Goal: Transaction & Acquisition: Purchase product/service

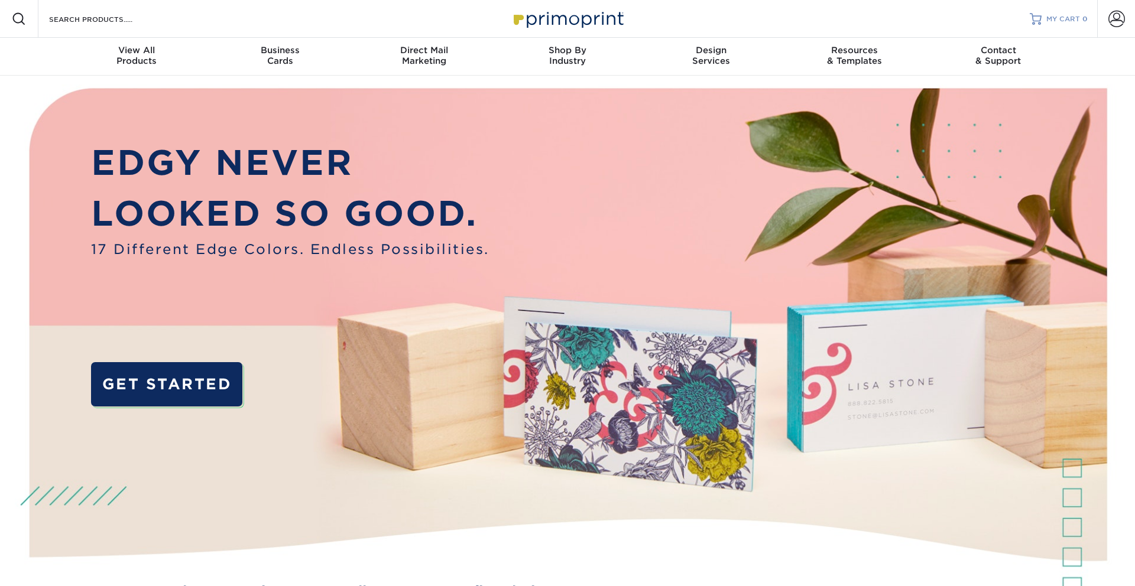
click at [1072, 22] on span "MY CART" at bounding box center [1063, 19] width 34 height 10
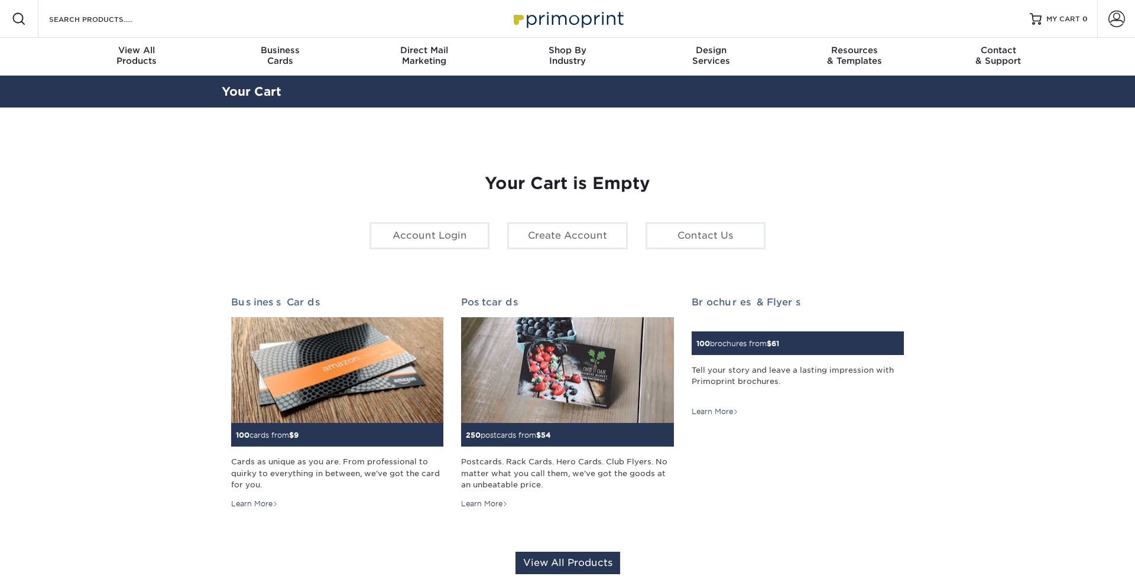
click at [1120, 20] on span at bounding box center [1116, 19] width 17 height 17
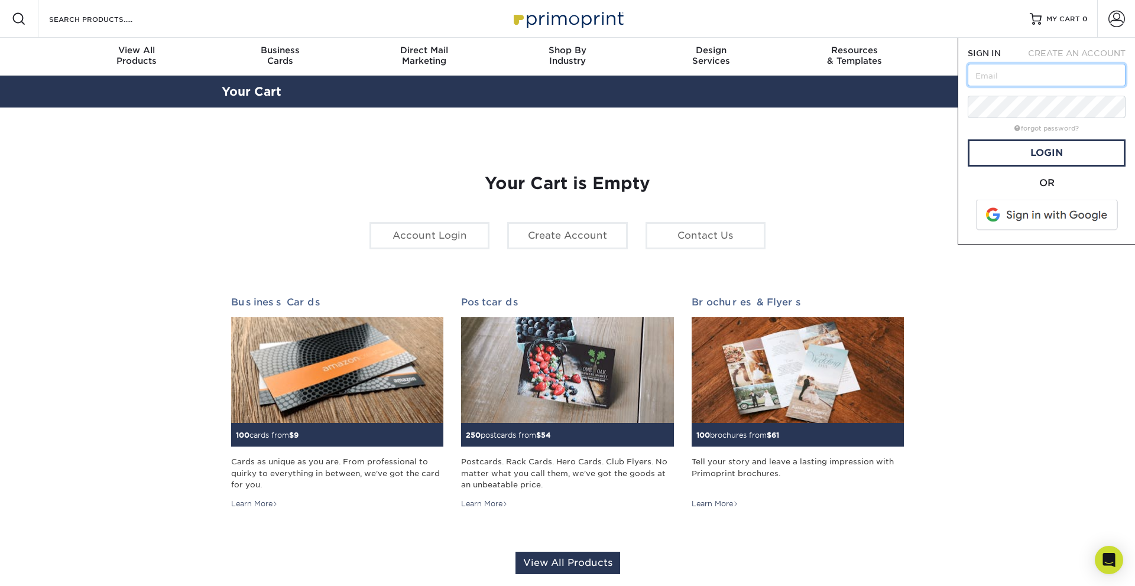
click at [1026, 74] on input "text" at bounding box center [1046, 75] width 158 height 22
click at [977, 222] on span at bounding box center [1047, 215] width 151 height 31
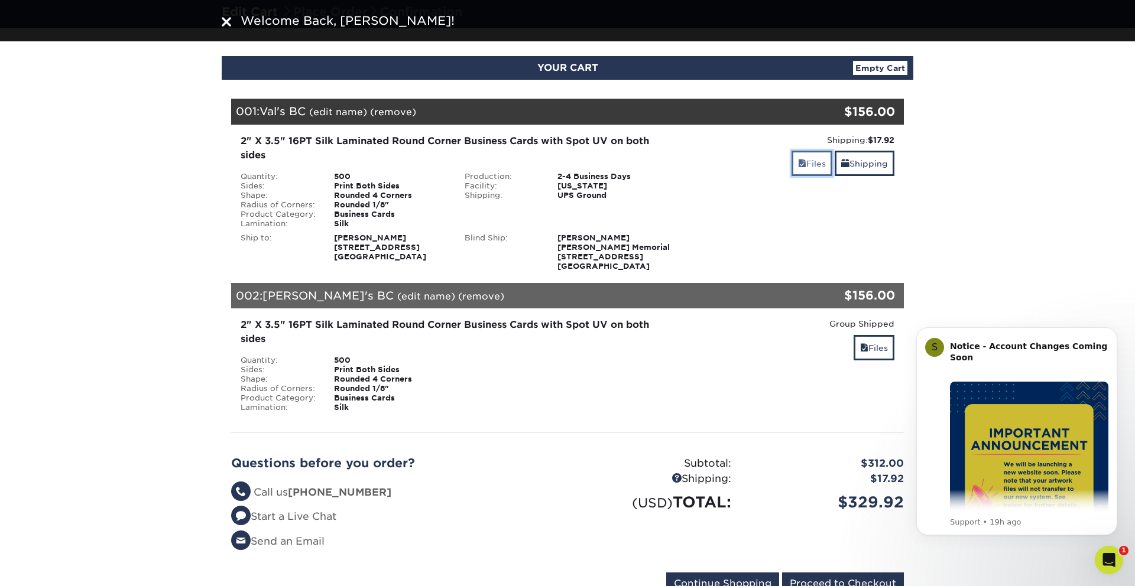
click at [802, 158] on link "Files" at bounding box center [811, 163] width 41 height 25
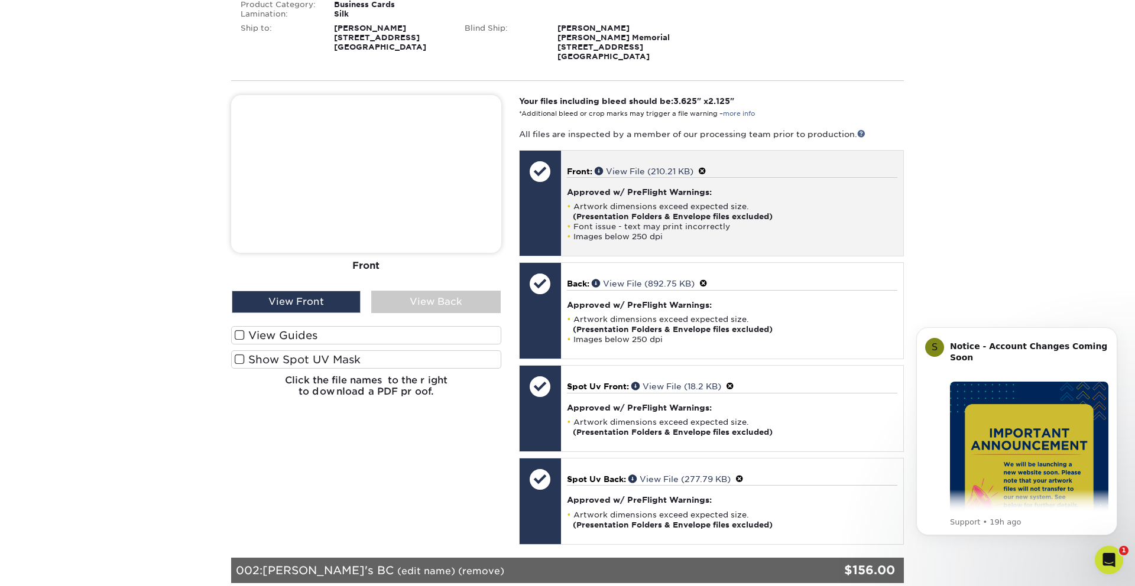
scroll to position [297, 0]
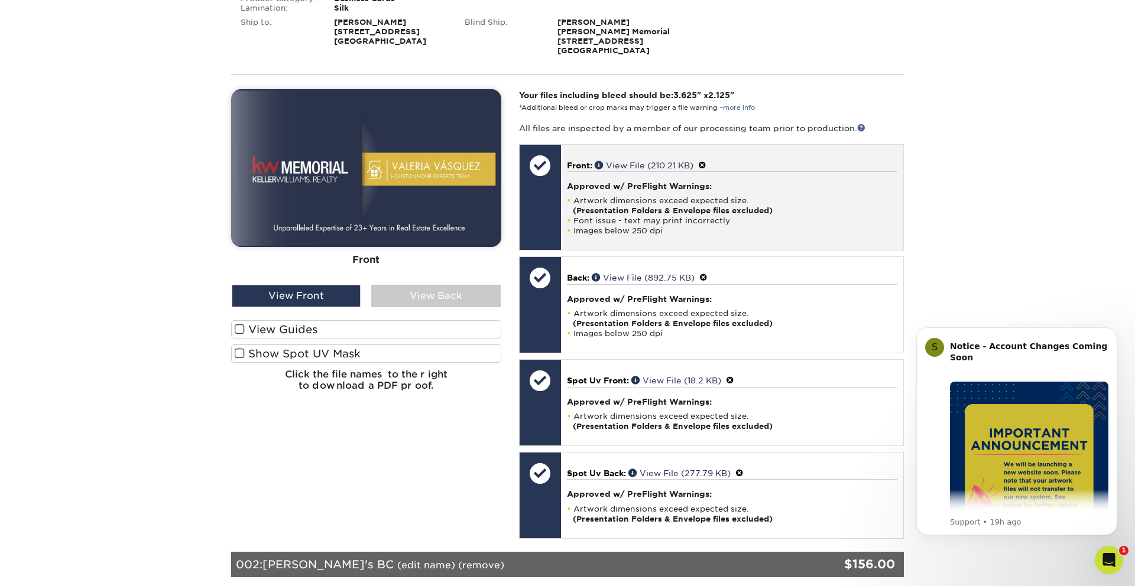
click at [706, 163] on span at bounding box center [702, 165] width 8 height 9
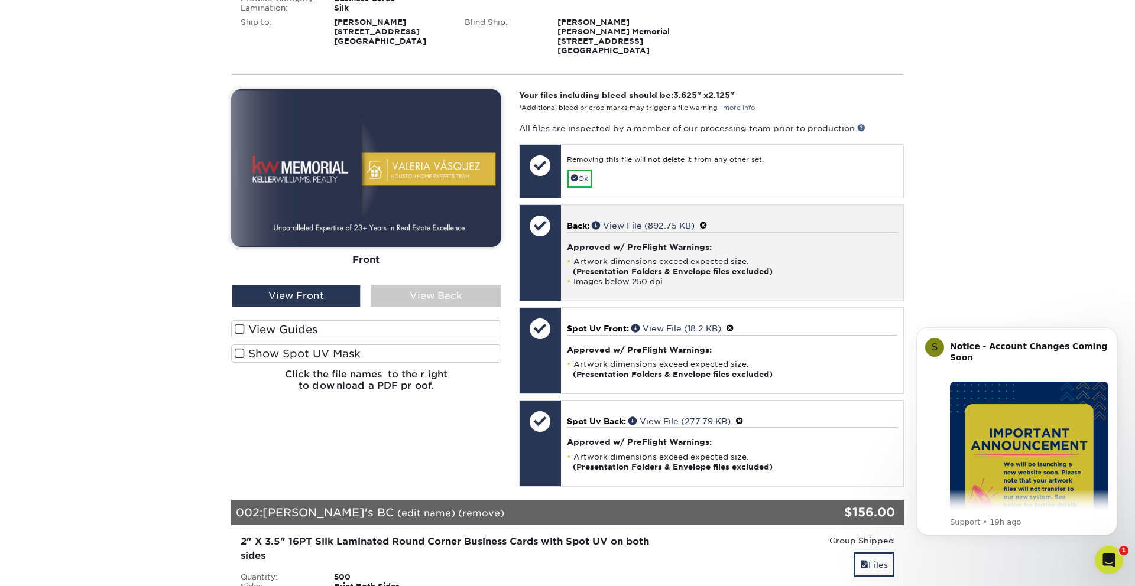
click at [706, 225] on span at bounding box center [703, 225] width 8 height 9
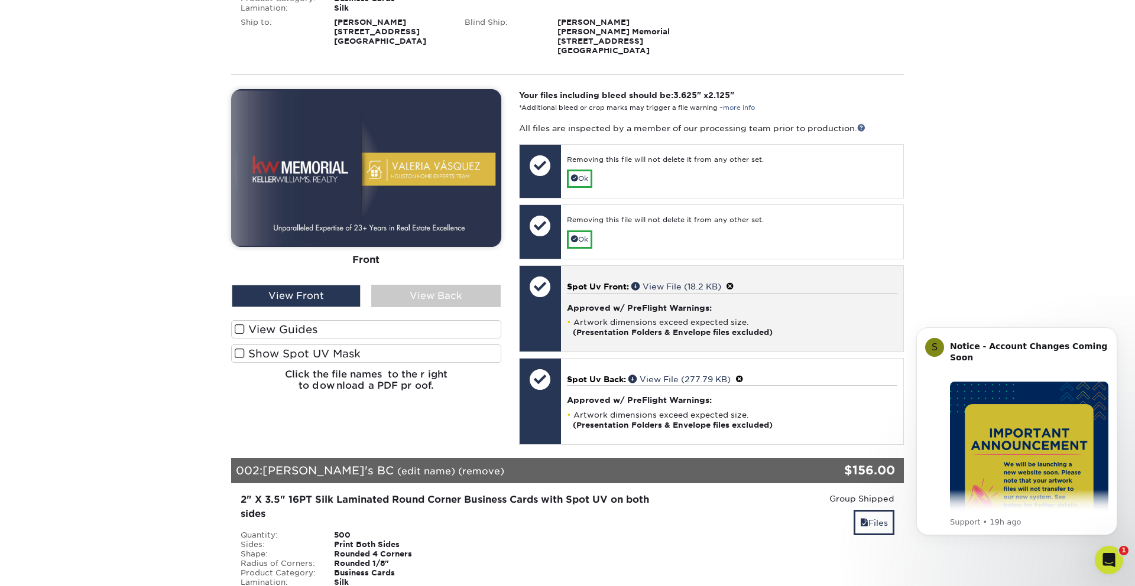
click at [733, 284] on span at bounding box center [730, 286] width 8 height 9
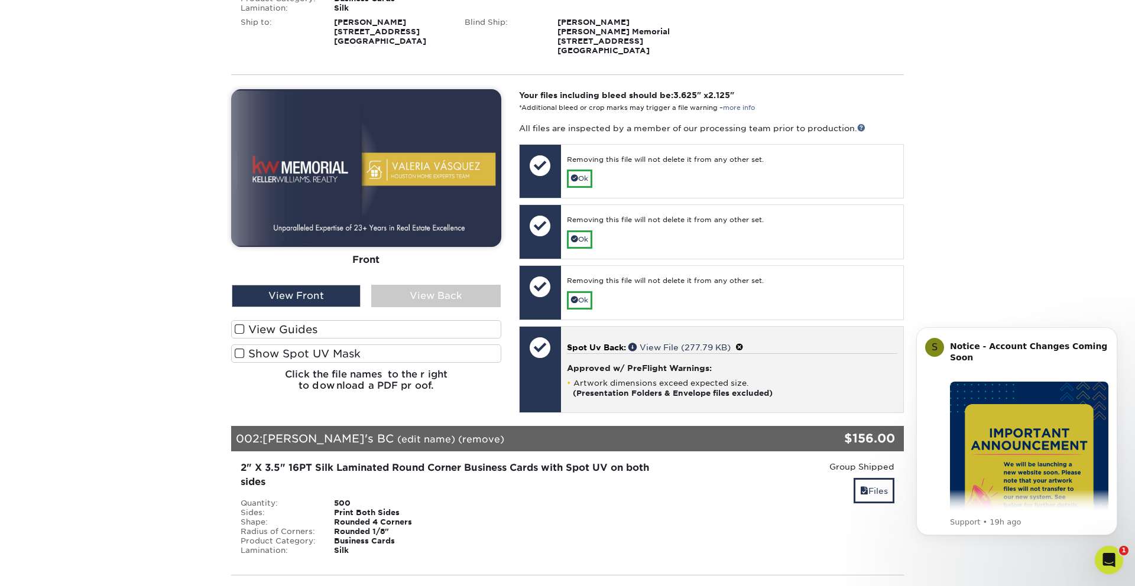
click at [743, 346] on span at bounding box center [739, 347] width 8 height 9
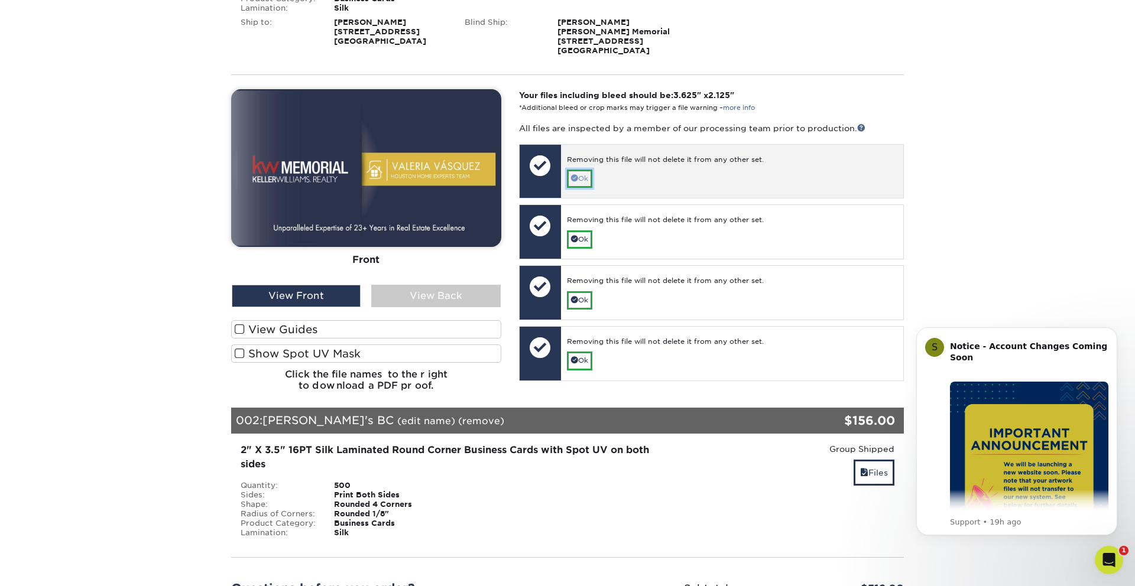
click at [592, 180] on link "Ok" at bounding box center [579, 179] width 25 height 18
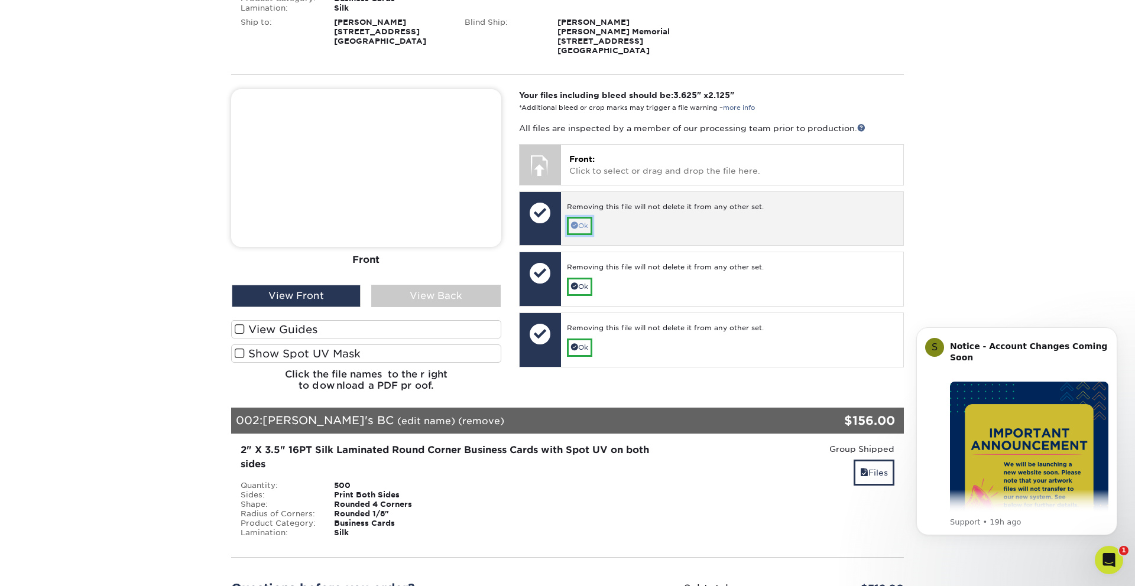
click at [583, 229] on link "Ok" at bounding box center [579, 226] width 25 height 18
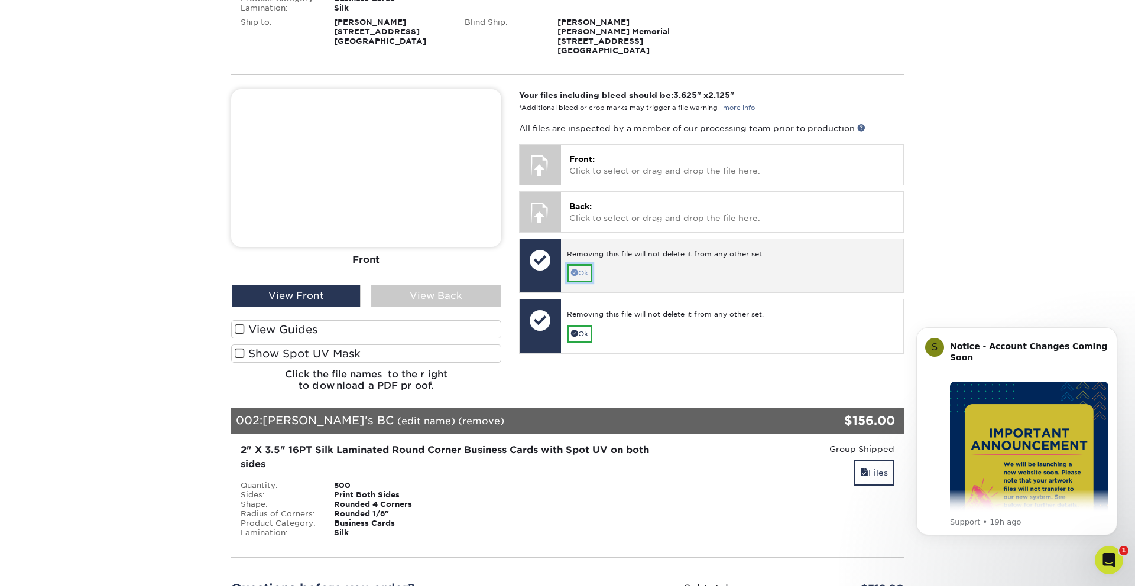
click at [583, 277] on link "Ok" at bounding box center [579, 273] width 25 height 18
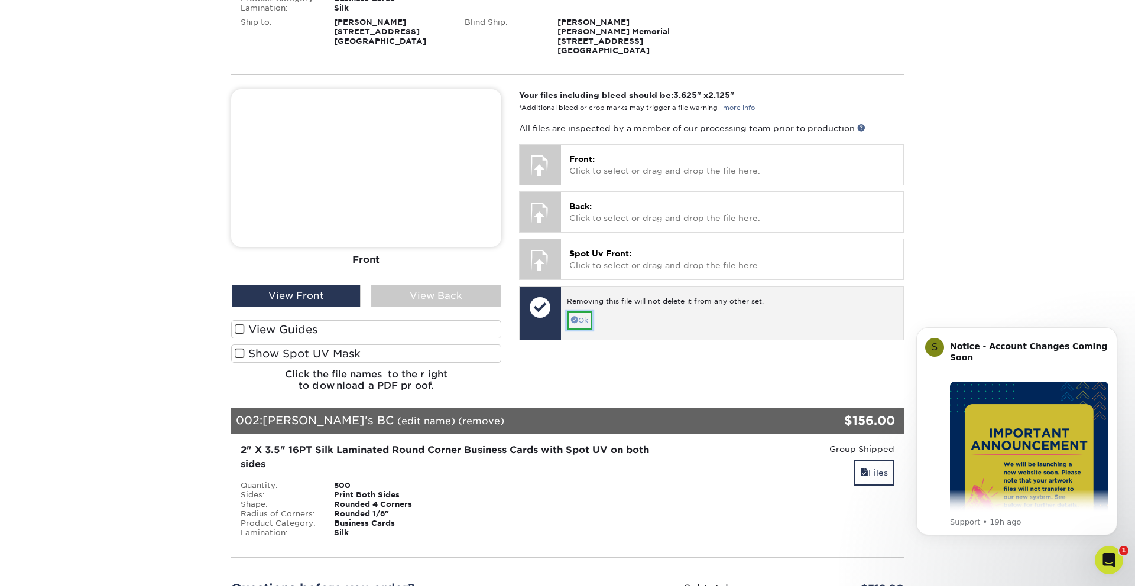
click at [583, 322] on link "Ok" at bounding box center [579, 320] width 25 height 18
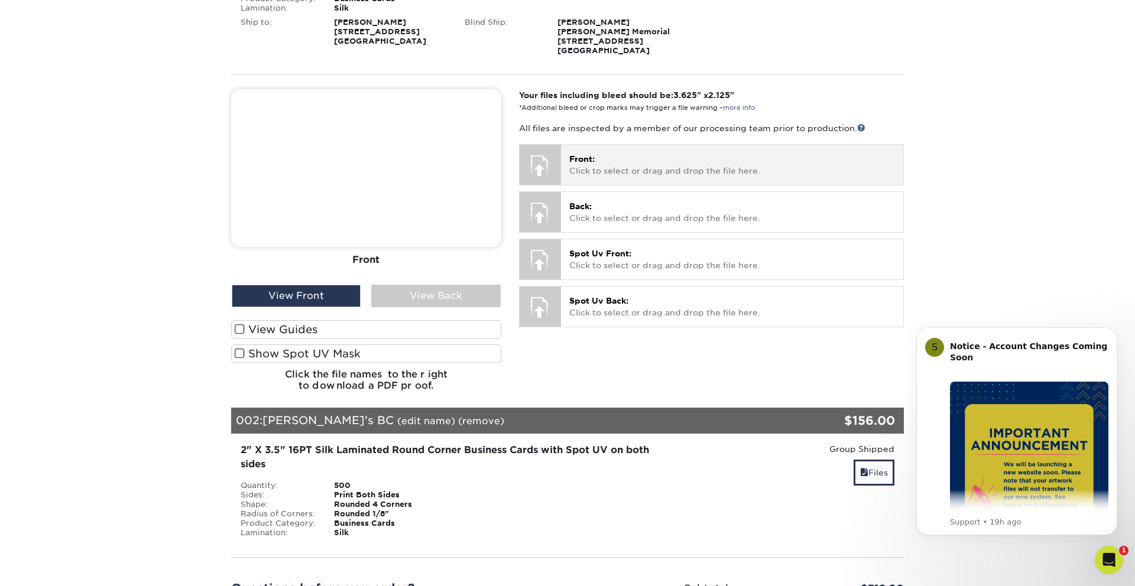
click at [646, 145] on div "Front: Click to select or drag and drop the file here. Choose file" at bounding box center [732, 165] width 342 height 40
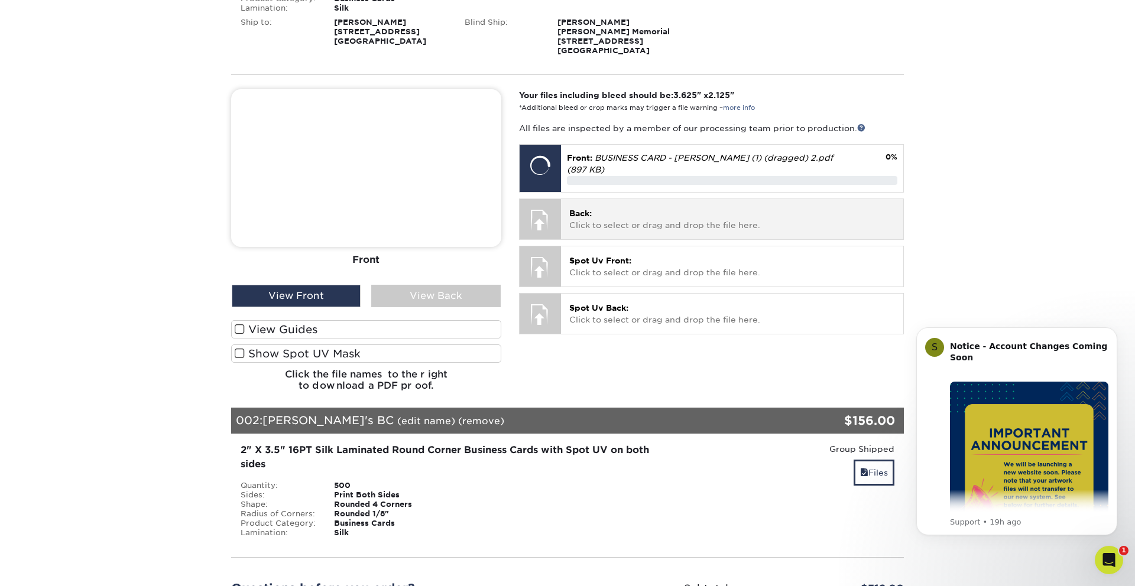
click at [660, 212] on p "Back: Click to select or drag and drop the file here." at bounding box center [732, 219] width 326 height 24
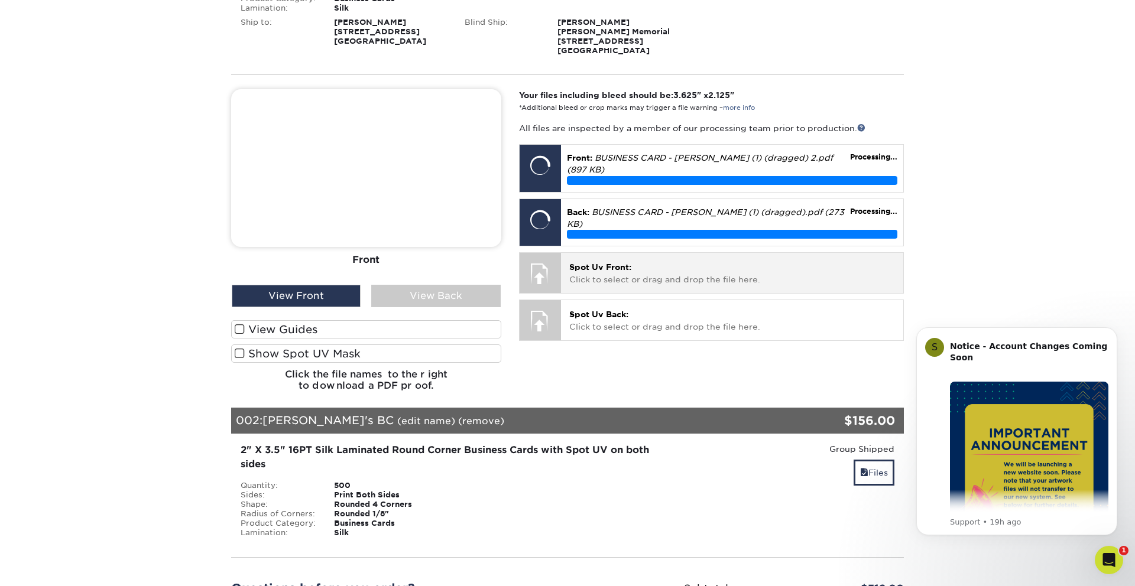
click at [632, 261] on p "Spot Uv Front: Click to select or drag and drop the file here." at bounding box center [732, 273] width 326 height 24
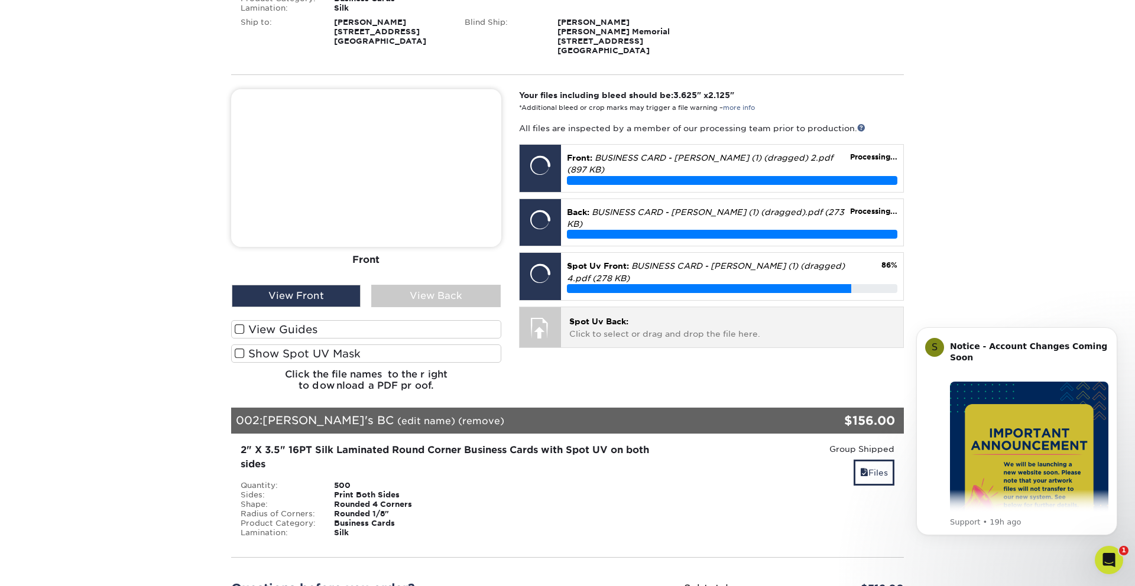
click at [665, 316] on p "Spot Uv Back: Click to select or drag and drop the file here." at bounding box center [732, 328] width 326 height 24
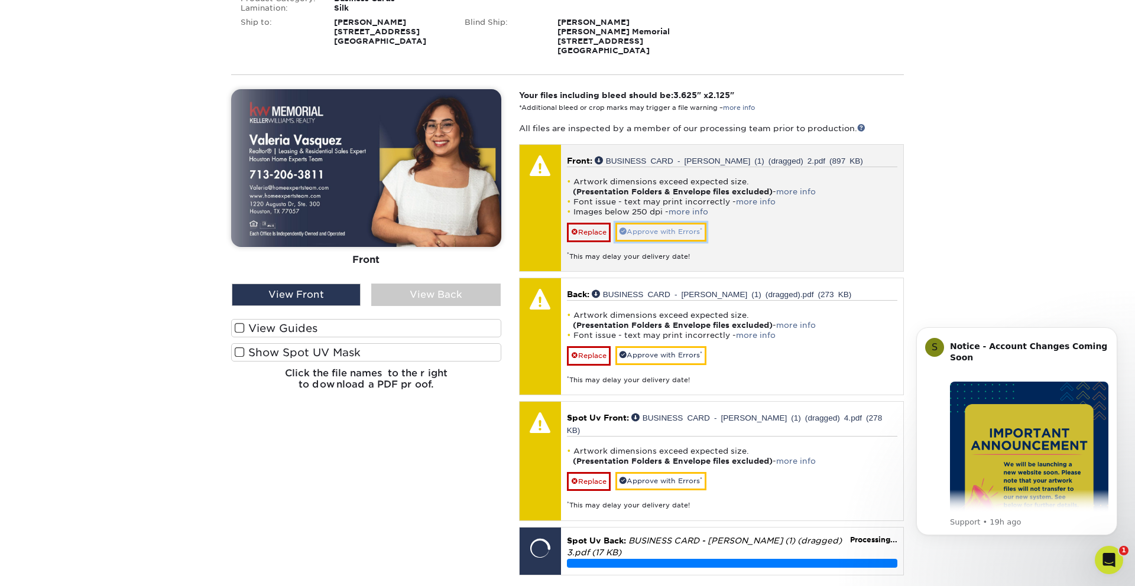
click at [675, 233] on link "Approve with Errors *" at bounding box center [660, 232] width 91 height 18
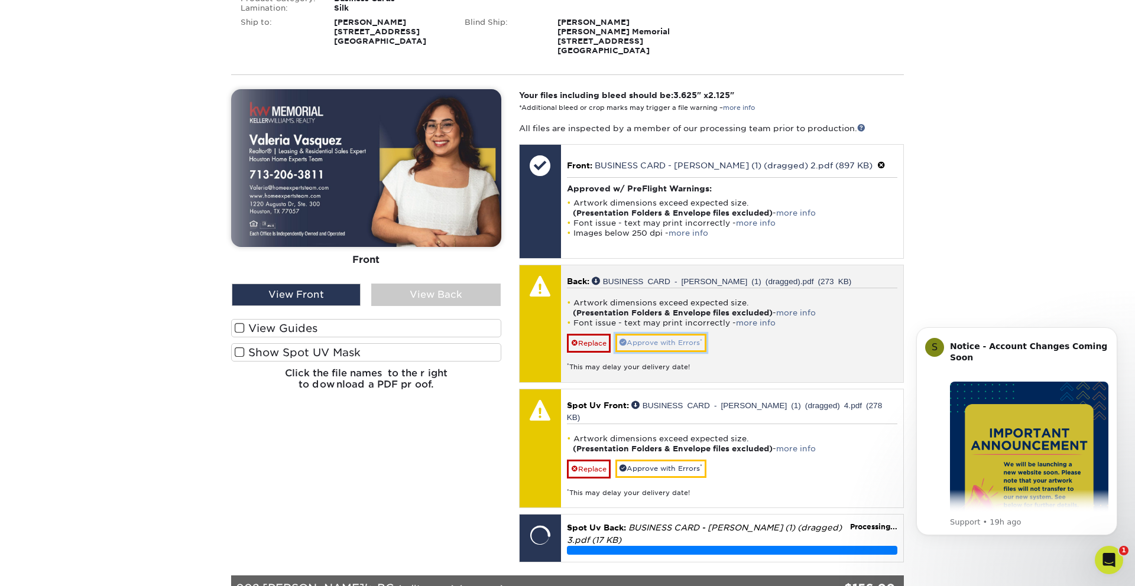
click at [658, 344] on link "Approve with Errors *" at bounding box center [660, 343] width 91 height 18
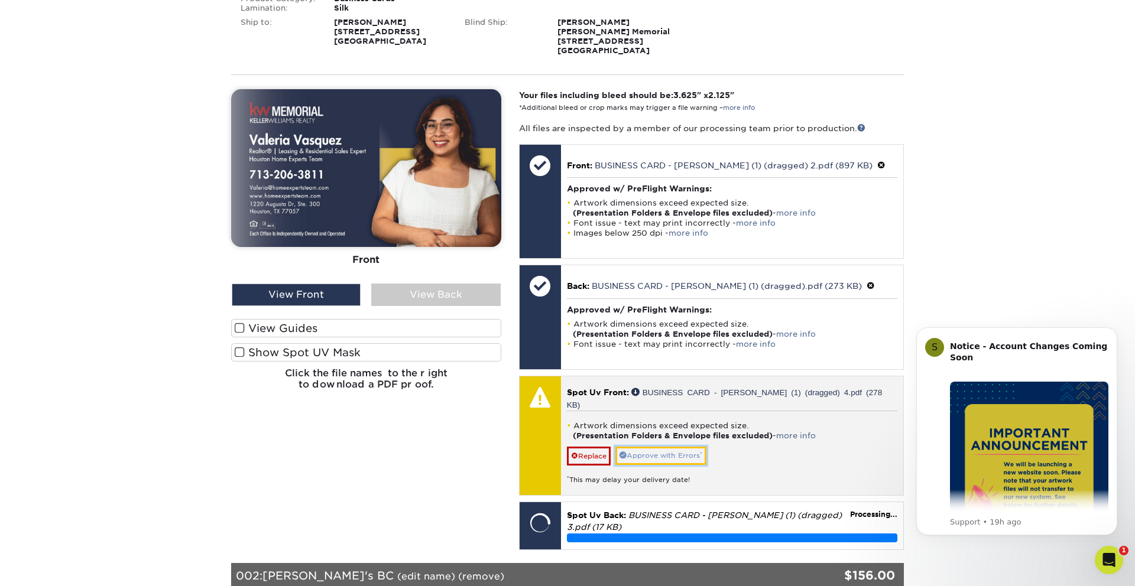
click at [658, 447] on link "Approve with Errors *" at bounding box center [660, 456] width 91 height 18
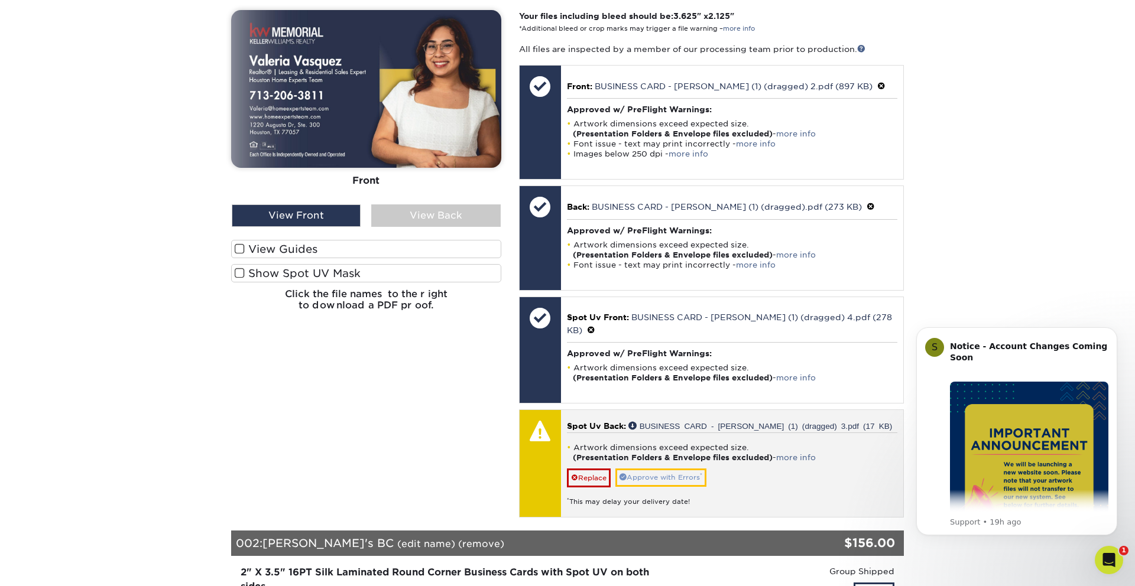
scroll to position [372, 0]
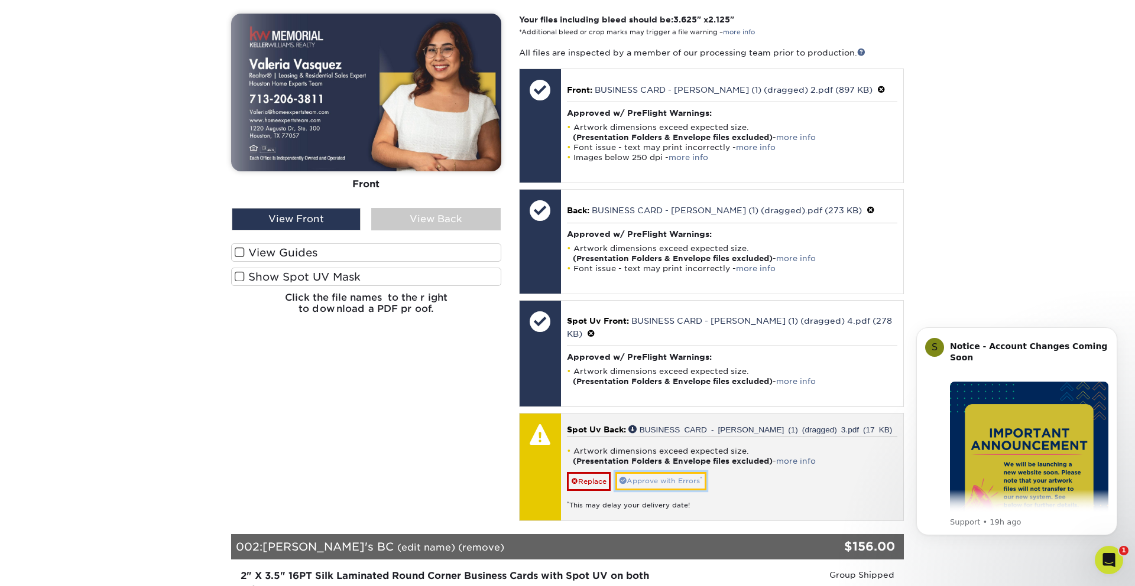
click at [666, 473] on link "Approve with Errors *" at bounding box center [660, 481] width 91 height 18
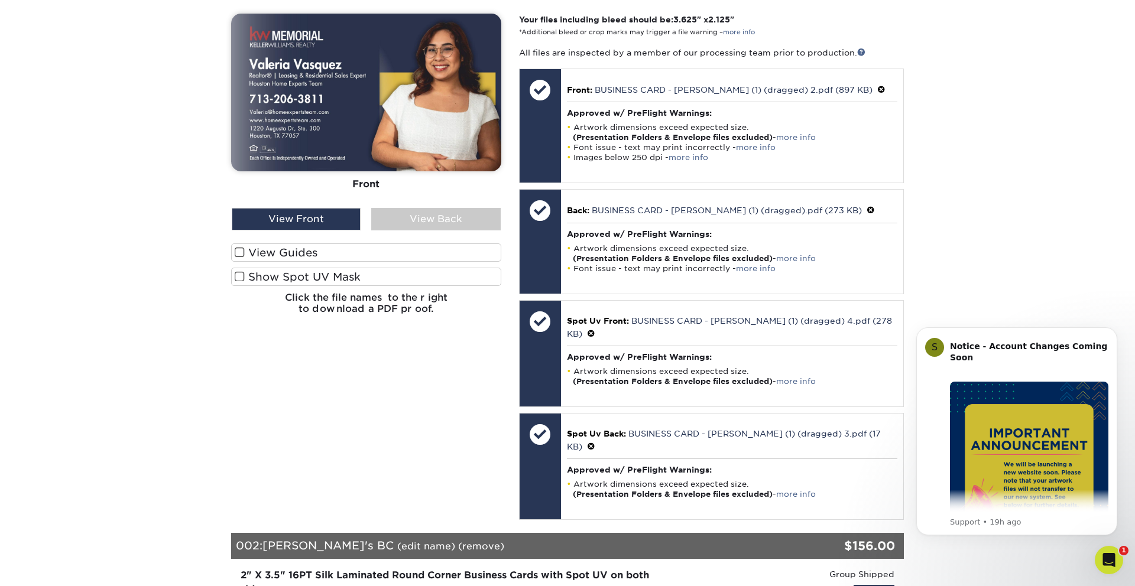
click at [246, 274] on label "Show Spot UV Mask" at bounding box center [366, 277] width 270 height 18
click at [0, 0] on input "Show Spot UV Mask" at bounding box center [0, 0] width 0 height 0
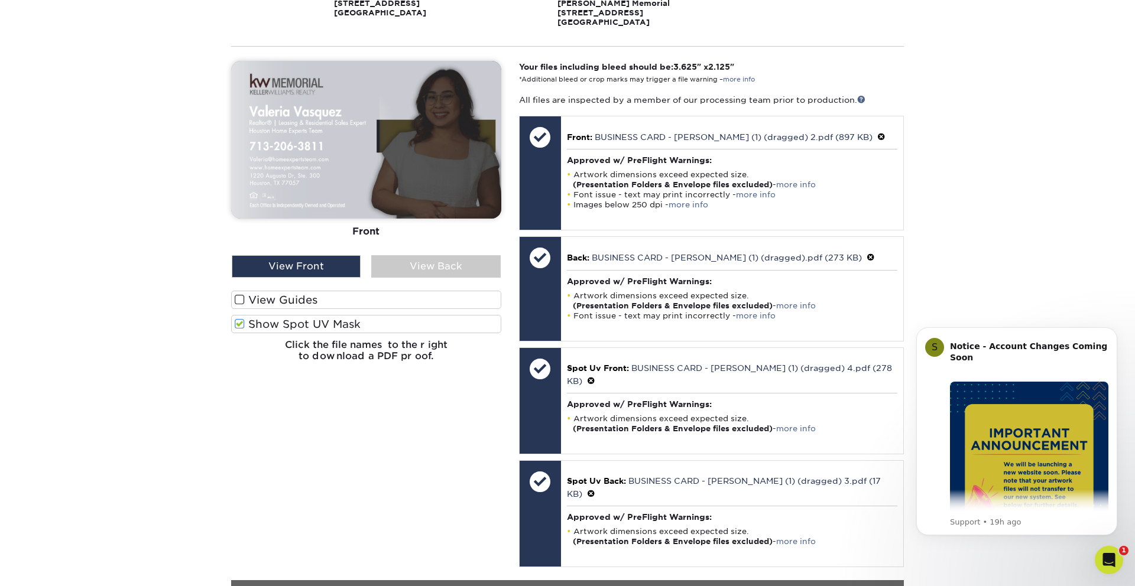
scroll to position [323, 0]
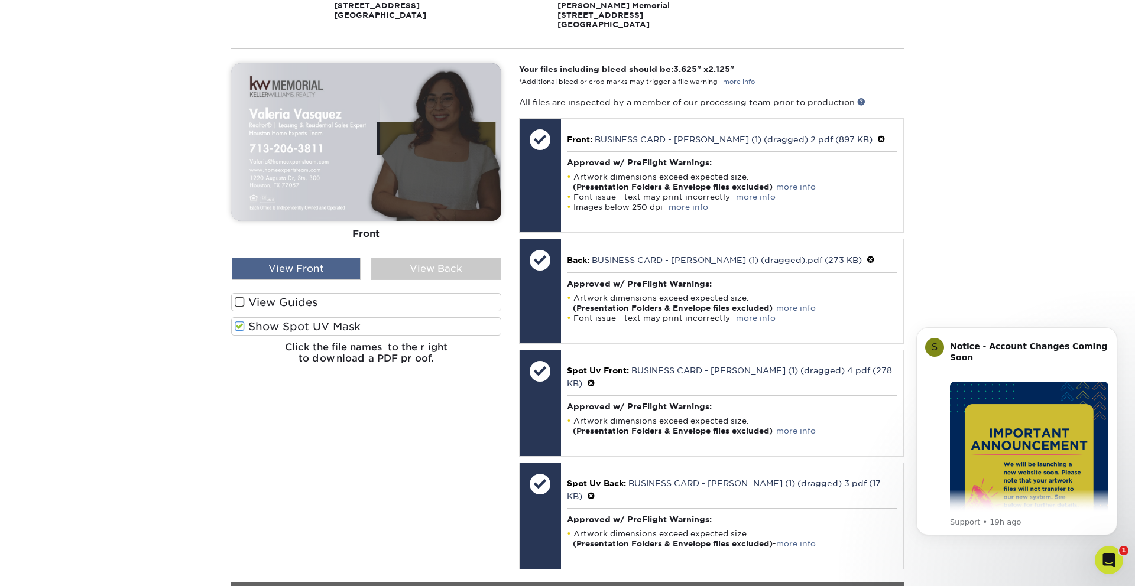
click at [339, 258] on div "View Front" at bounding box center [296, 269] width 129 height 22
click at [392, 260] on div "View Back" at bounding box center [435, 269] width 129 height 22
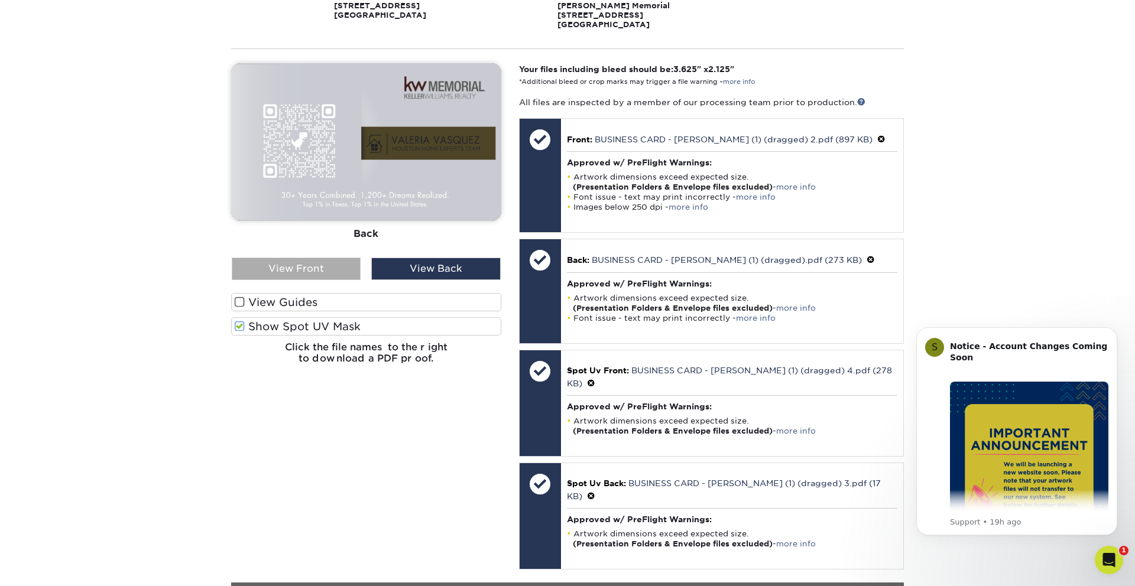
click at [330, 263] on div "View Front" at bounding box center [296, 269] width 129 height 22
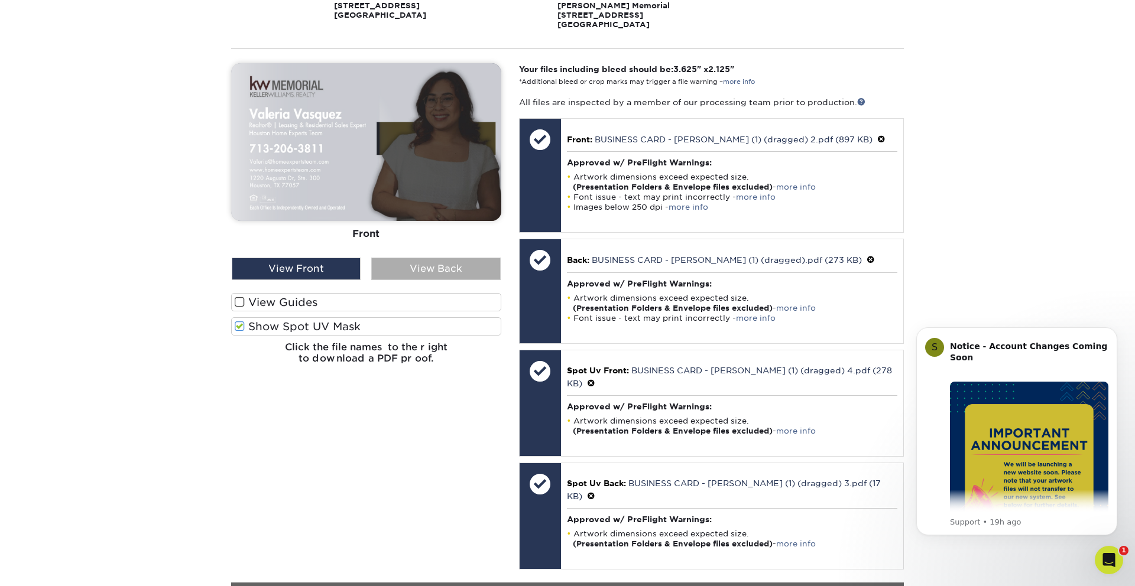
click at [407, 265] on div "View Back" at bounding box center [435, 269] width 129 height 22
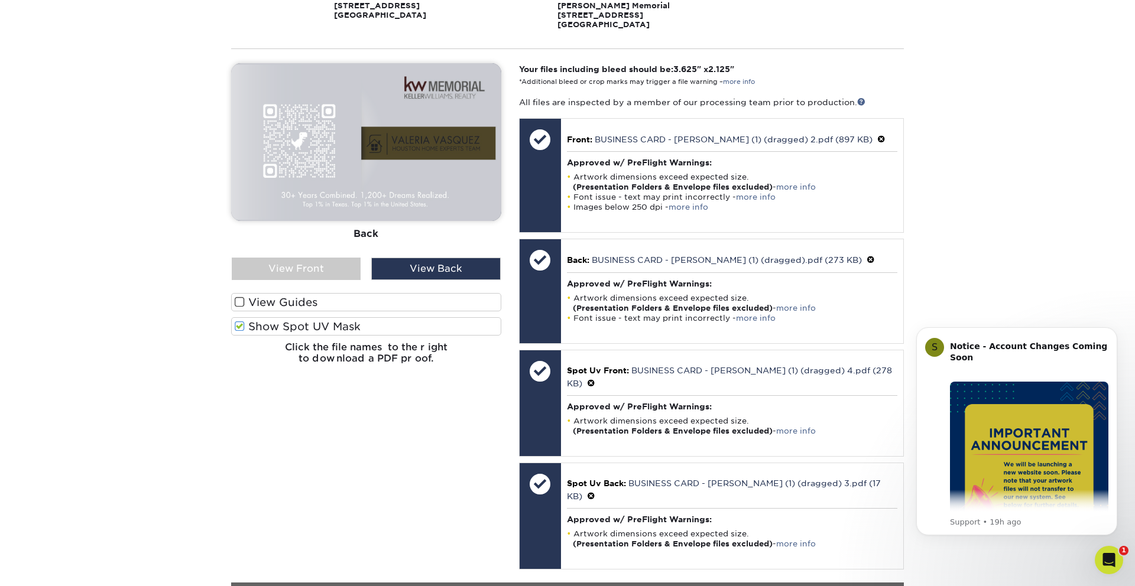
click at [363, 267] on div "View Front View Back" at bounding box center [366, 269] width 288 height 22
click at [358, 267] on div "View Front" at bounding box center [296, 269] width 129 height 22
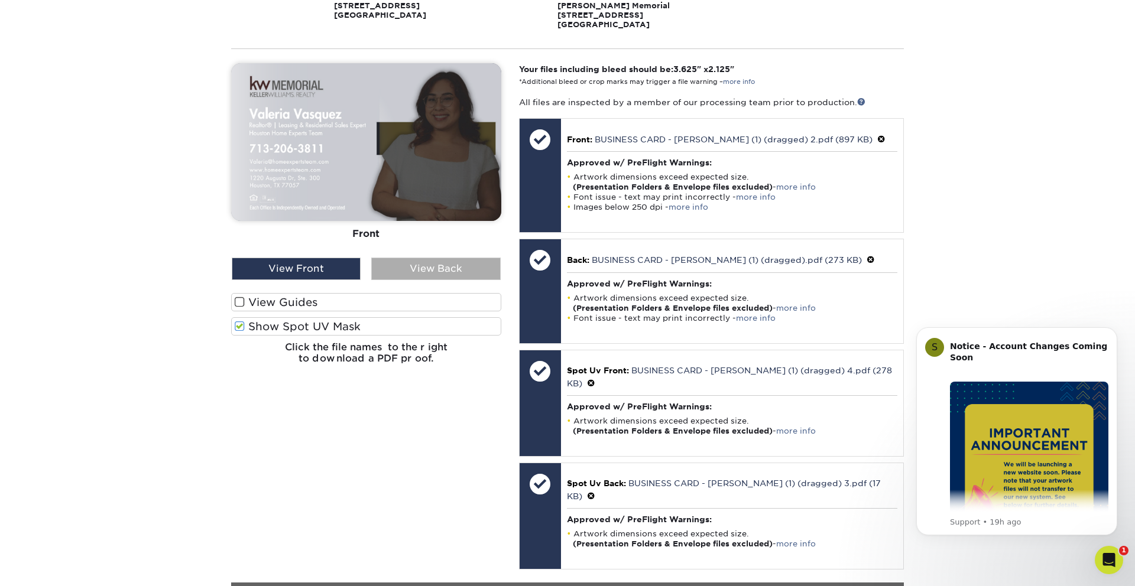
click at [402, 268] on div "View Back" at bounding box center [435, 269] width 129 height 22
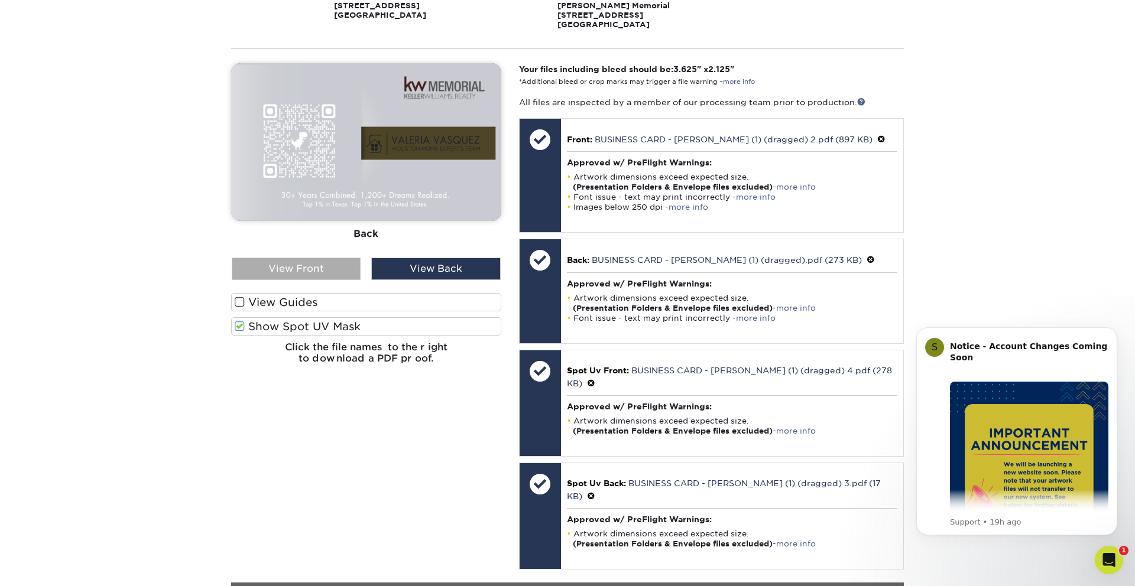
click at [342, 276] on div "View Front" at bounding box center [296, 269] width 129 height 22
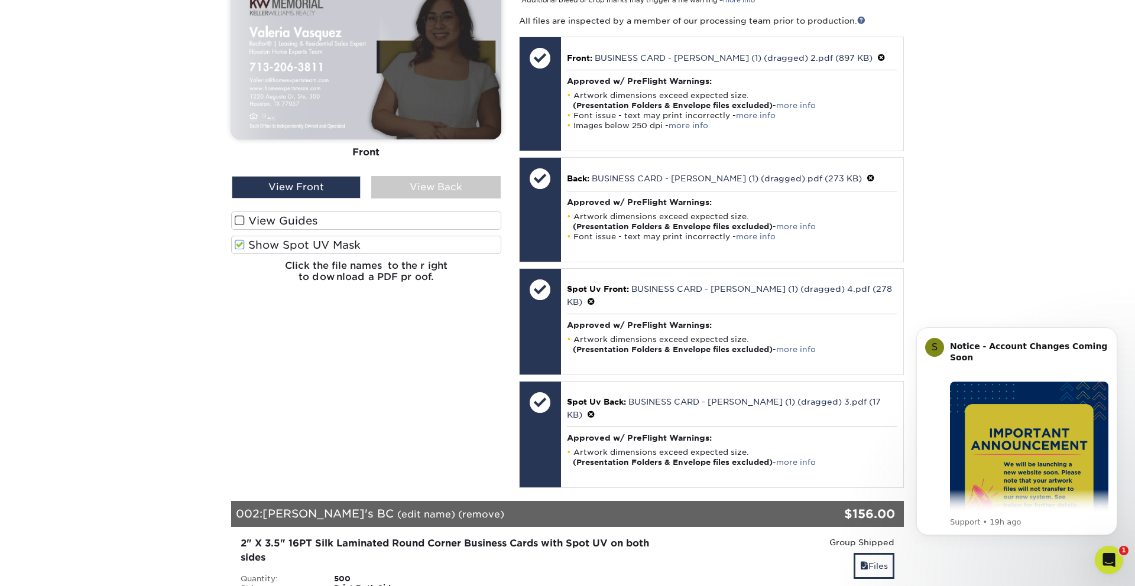
scroll to position [685, 0]
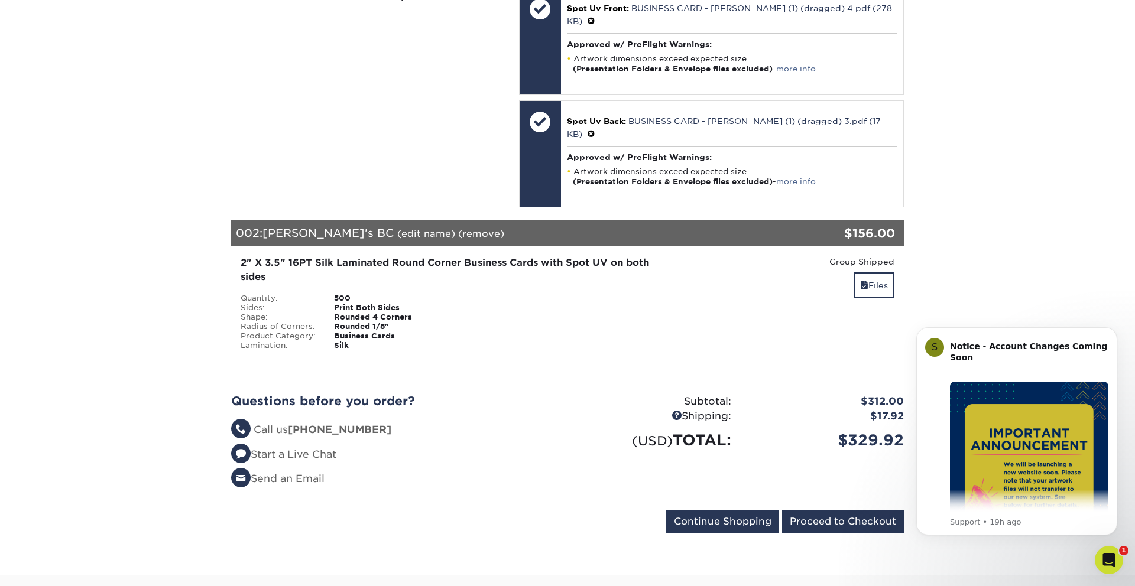
drag, startPoint x: 884, startPoint y: 243, endPoint x: 885, endPoint y: 250, distance: 7.1
click at [884, 256] on div "Group Shipped Discount: - $0.00" at bounding box center [791, 262] width 206 height 12
click at [867, 272] on link "Files" at bounding box center [873, 284] width 41 height 25
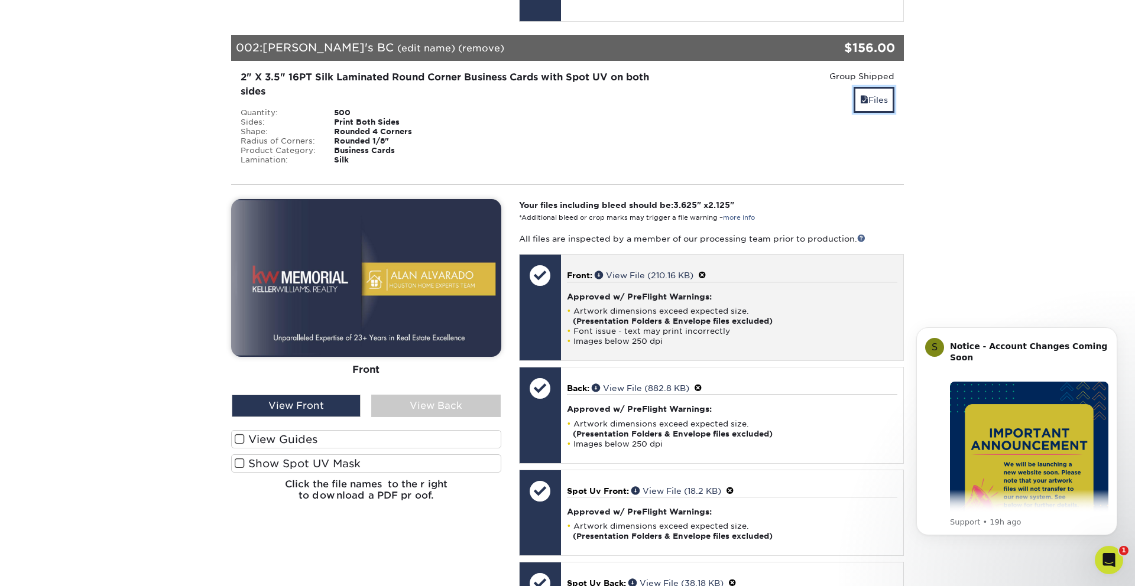
scroll to position [882, 0]
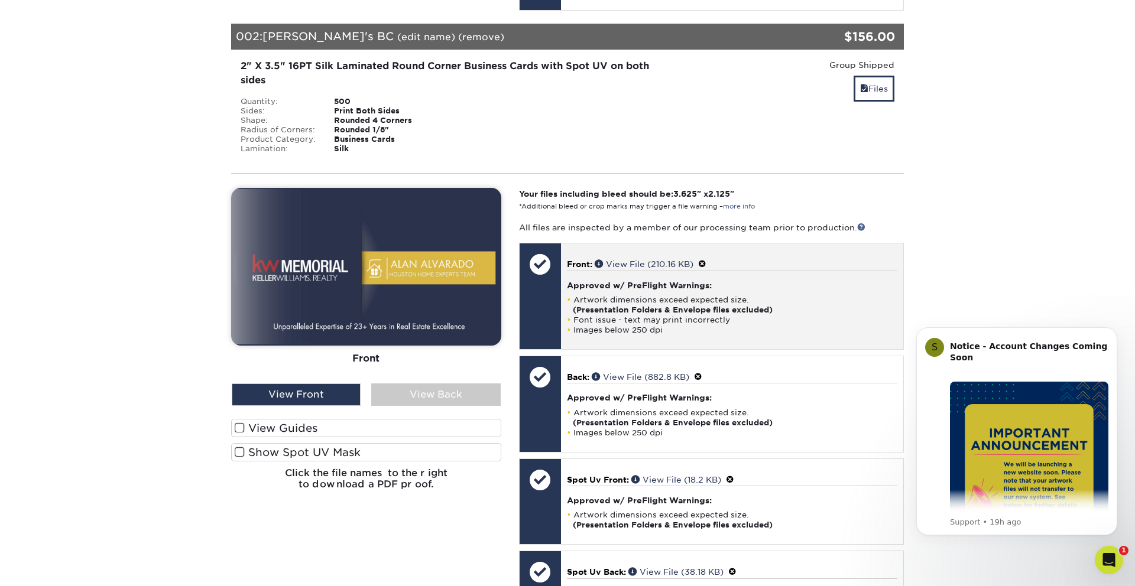
click at [706, 259] on span at bounding box center [702, 263] width 8 height 9
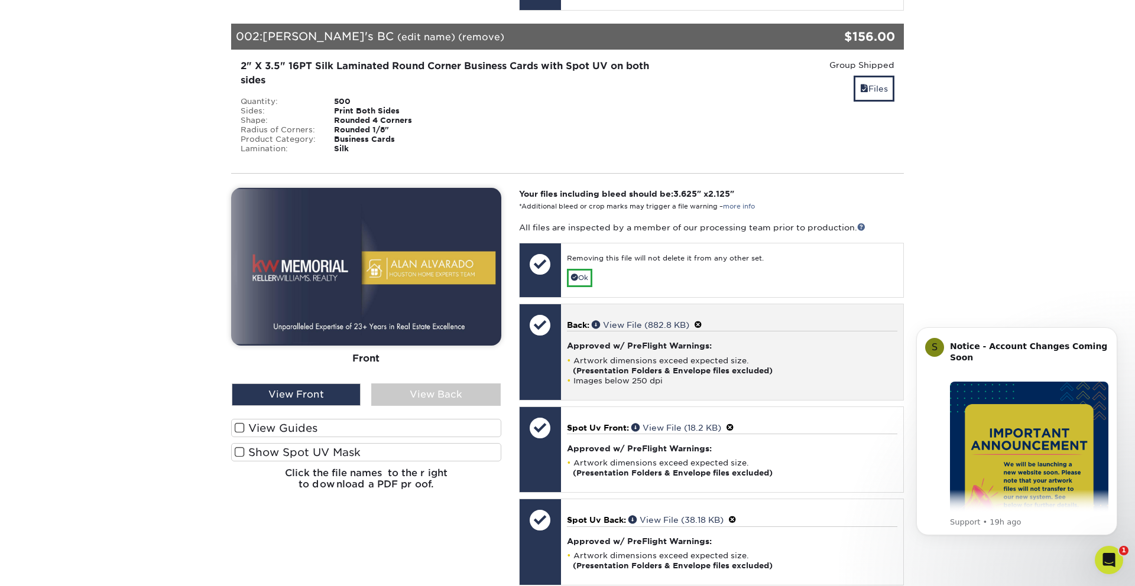
click at [702, 320] on span at bounding box center [698, 324] width 8 height 9
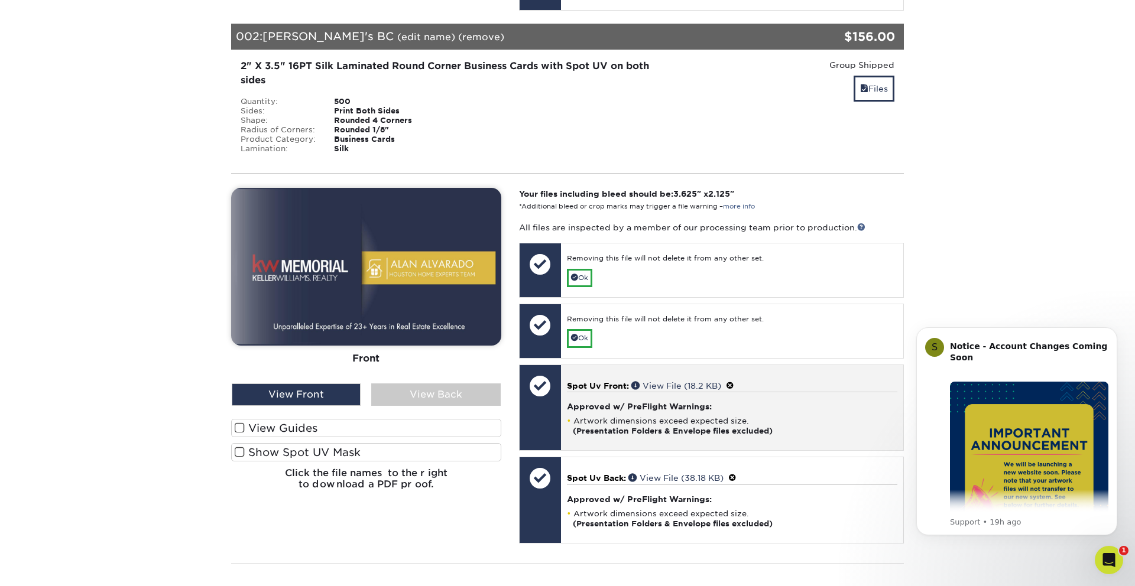
click at [733, 381] on span at bounding box center [730, 385] width 8 height 9
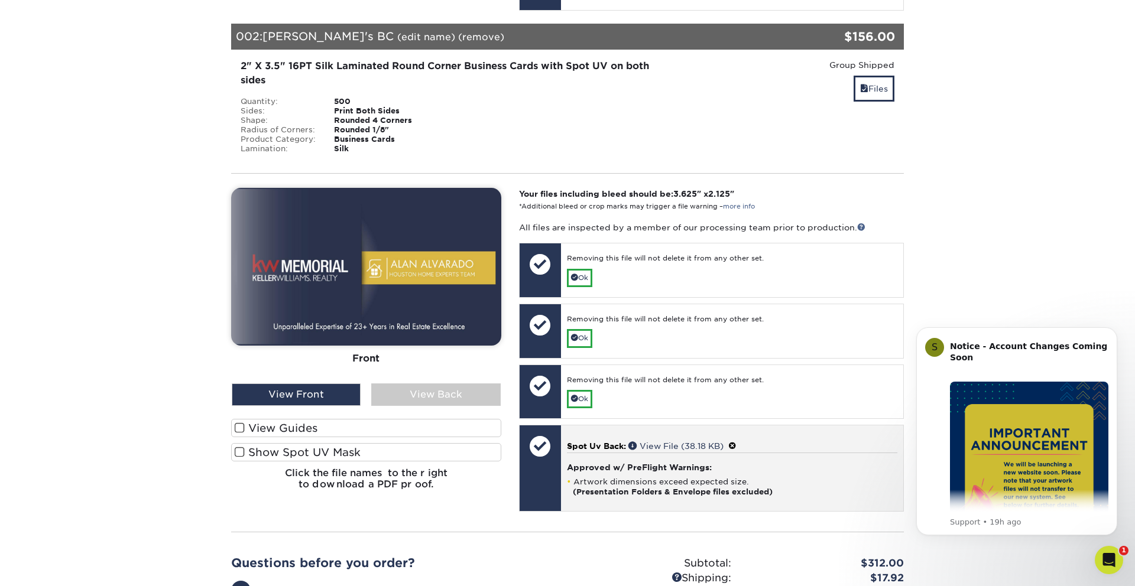
click at [736, 441] on span at bounding box center [732, 445] width 8 height 9
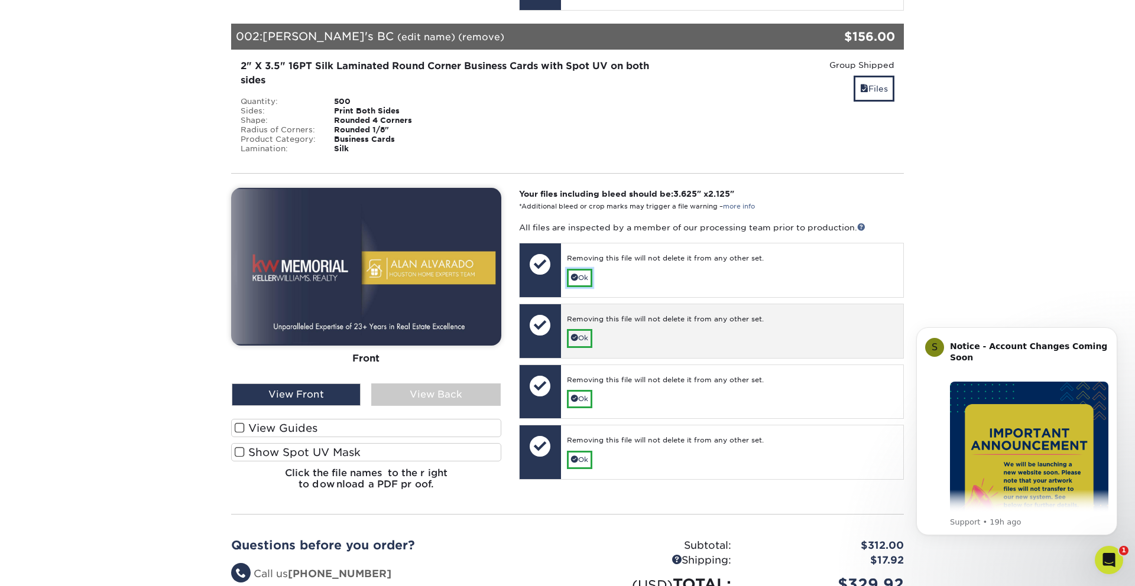
drag, startPoint x: 583, startPoint y: 255, endPoint x: 583, endPoint y: 283, distance: 28.4
click at [583, 269] on link "Ok" at bounding box center [579, 278] width 25 height 18
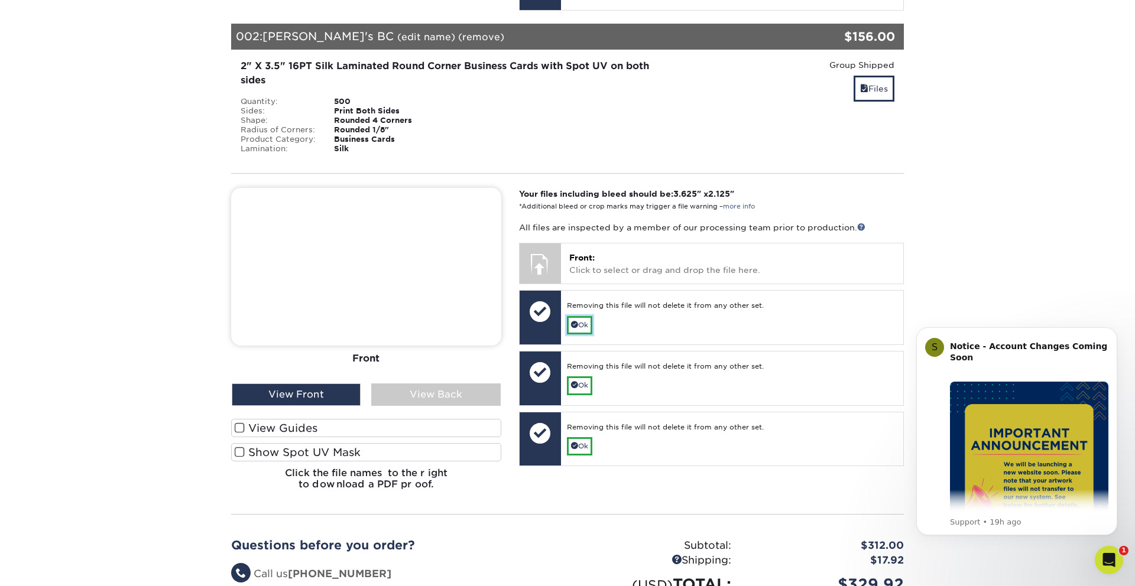
drag, startPoint x: 581, startPoint y: 295, endPoint x: 582, endPoint y: 311, distance: 15.4
click at [581, 316] on link "Ok" at bounding box center [579, 325] width 25 height 18
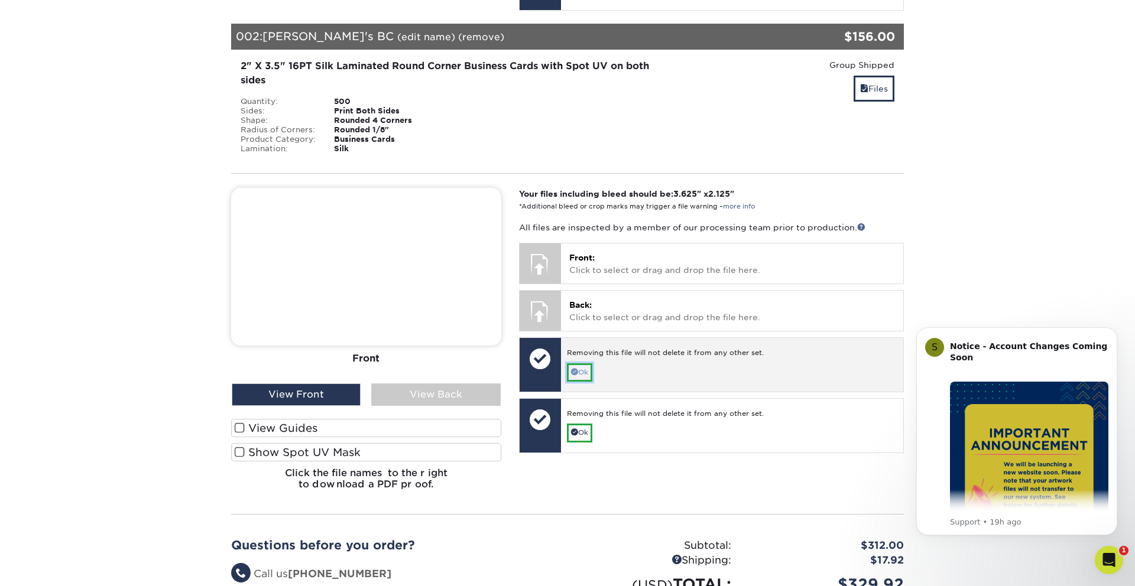
click at [587, 363] on link "Ok" at bounding box center [579, 372] width 25 height 18
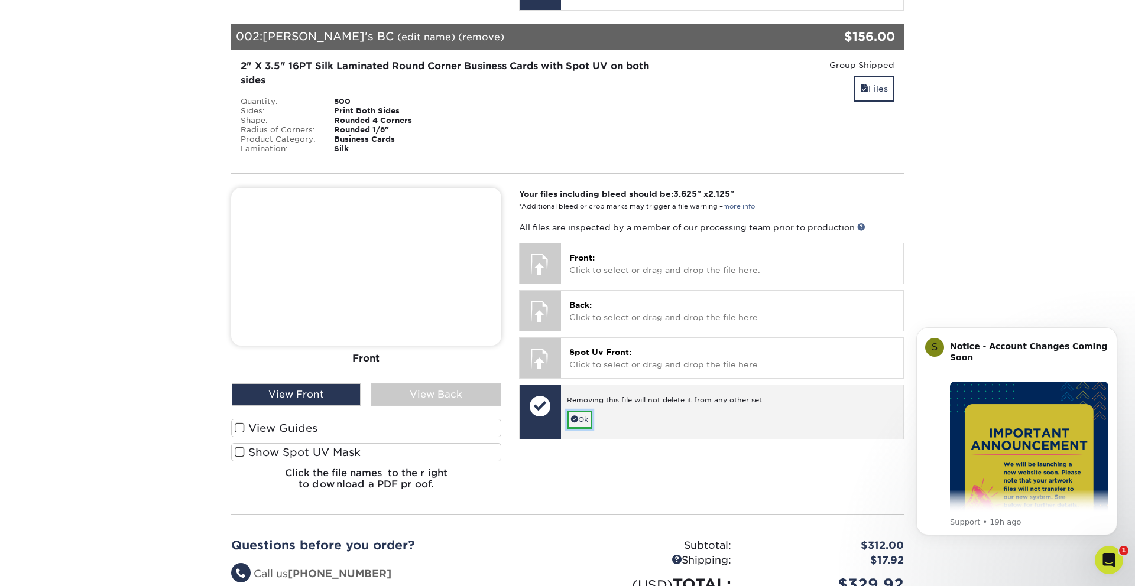
drag, startPoint x: 584, startPoint y: 388, endPoint x: 584, endPoint y: 382, distance: 5.9
click at [584, 411] on link "Ok" at bounding box center [579, 420] width 25 height 18
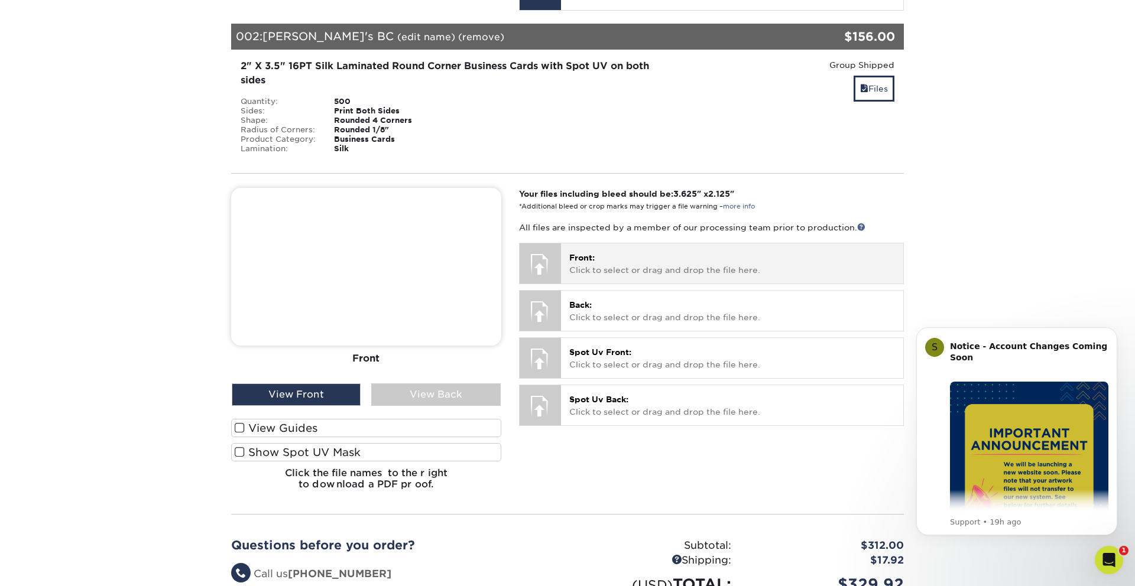
click at [585, 253] on span "Front:" at bounding box center [581, 257] width 25 height 9
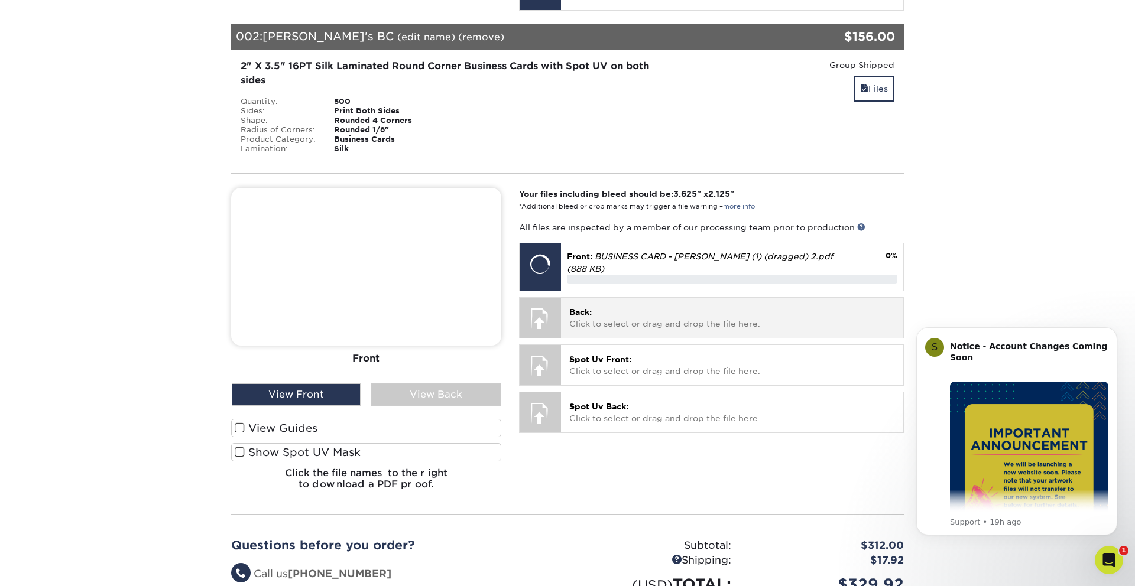
click at [624, 306] on p "Back: Click to select or drag and drop the file here." at bounding box center [732, 318] width 326 height 24
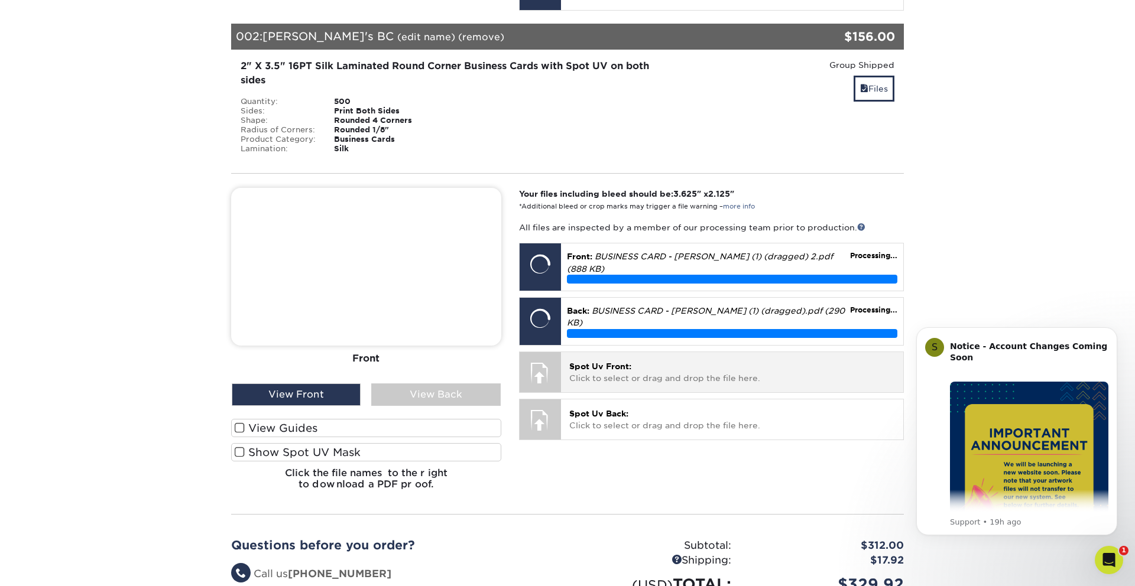
click at [638, 360] on p "Spot Uv Front: Click to select or drag and drop the file here." at bounding box center [732, 372] width 326 height 24
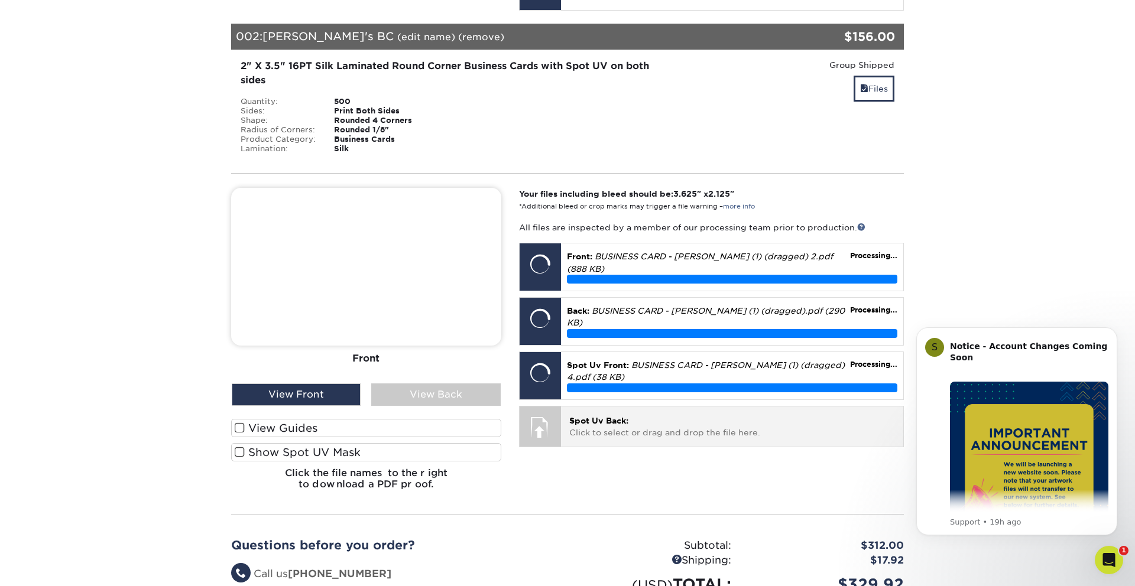
click at [628, 416] on span "Spot Uv Back:" at bounding box center [598, 420] width 59 height 9
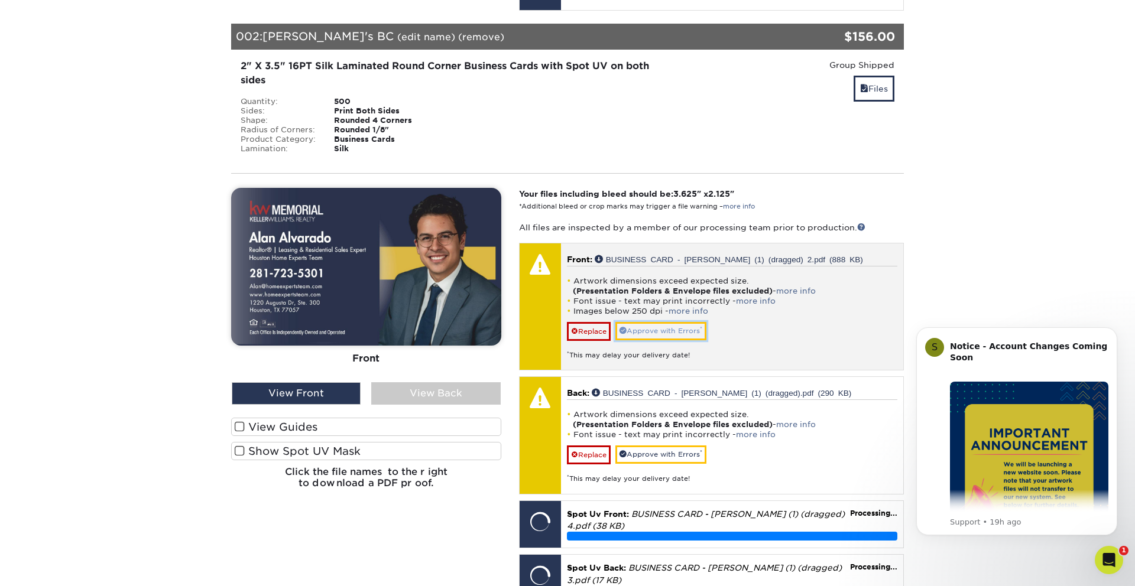
click at [654, 322] on link "Approve with Errors *" at bounding box center [660, 331] width 91 height 18
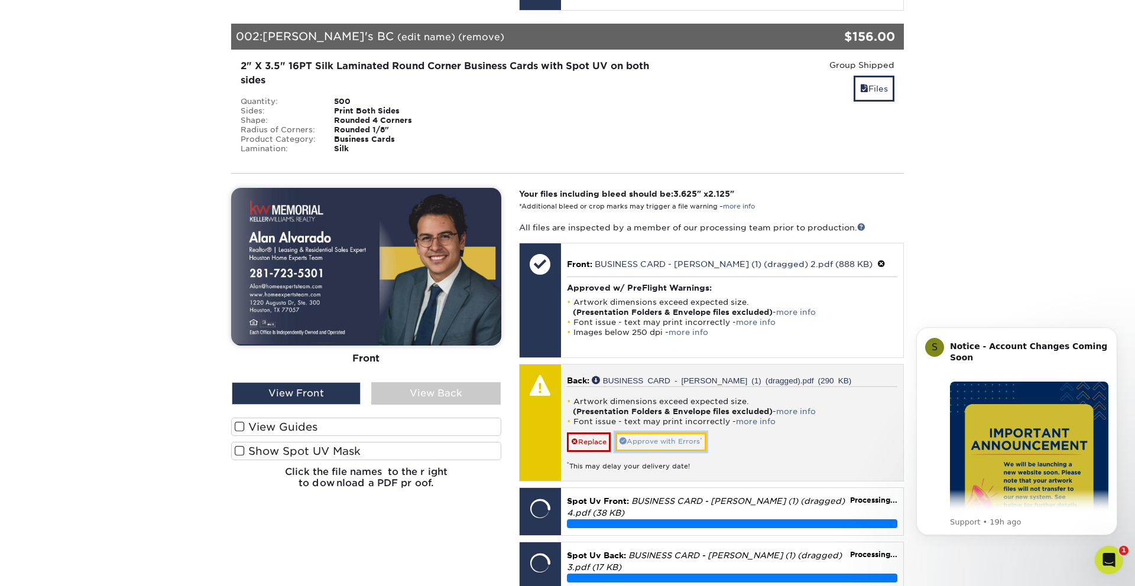
click at [680, 433] on link "Approve with Errors *" at bounding box center [660, 442] width 91 height 18
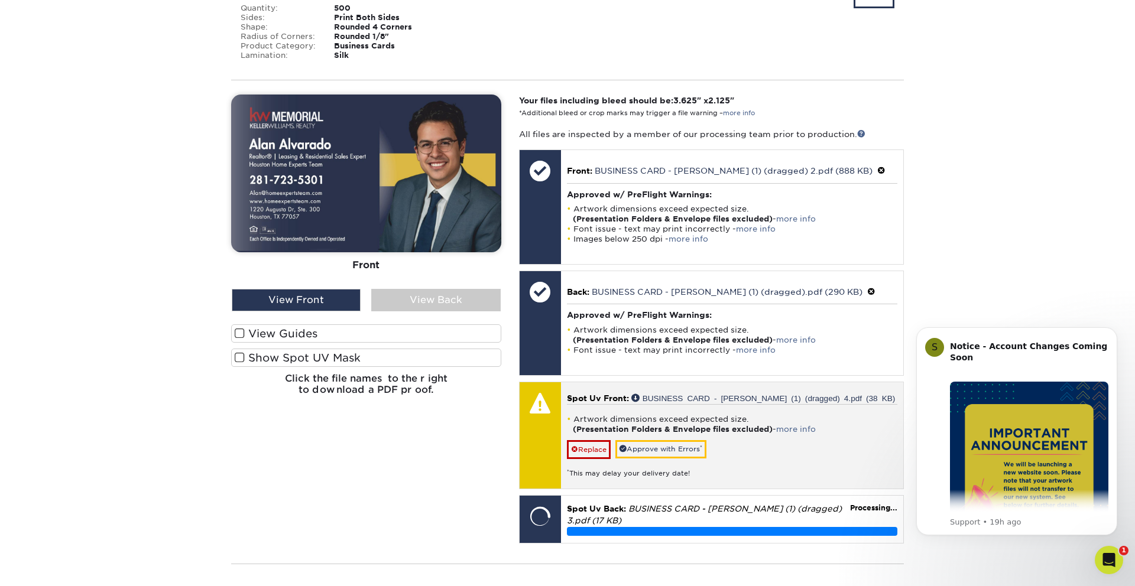
scroll to position [983, 0]
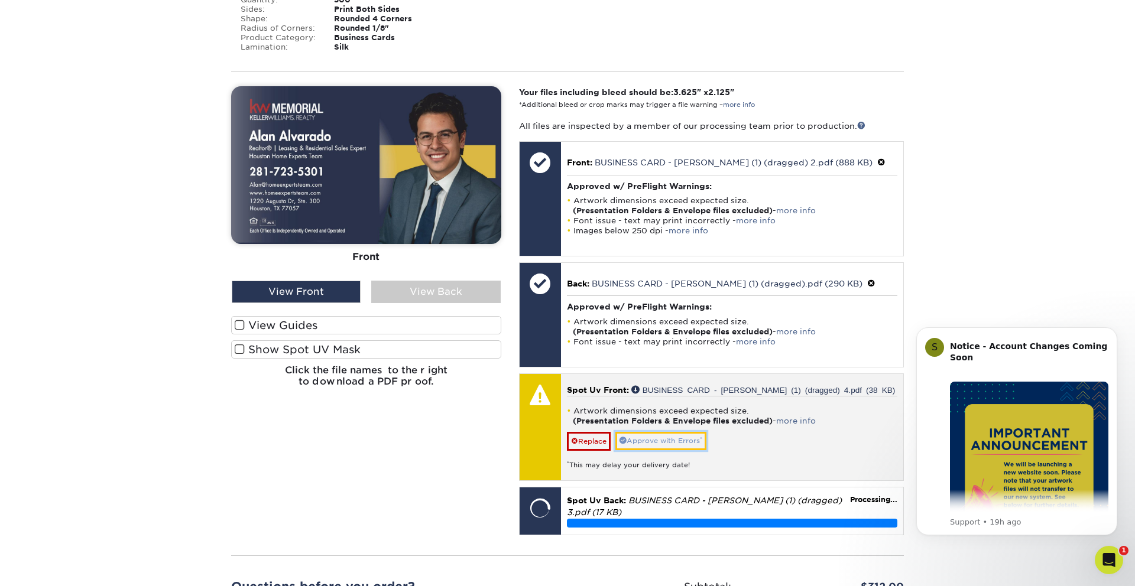
click at [685, 432] on link "Approve with Errors *" at bounding box center [660, 441] width 91 height 18
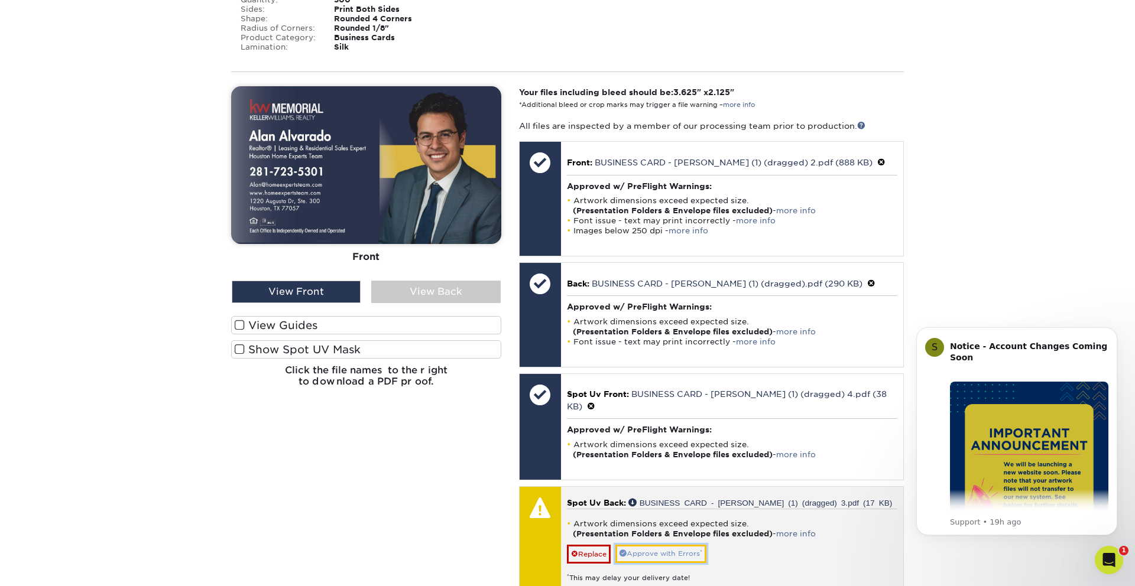
click at [659, 545] on link "Approve with Errors *" at bounding box center [660, 554] width 91 height 18
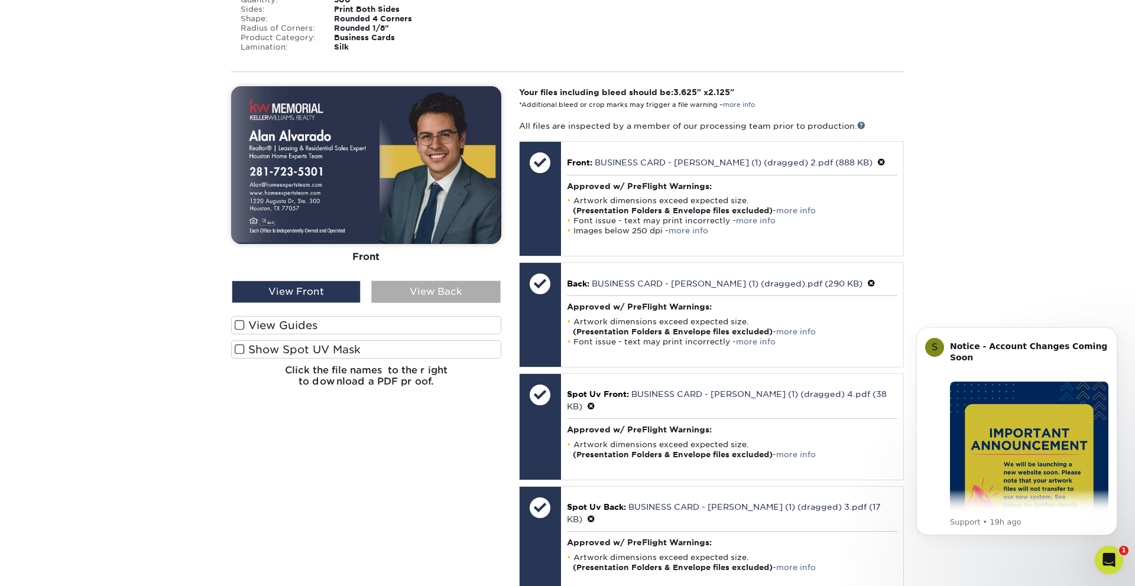
click at [412, 281] on div "View Back" at bounding box center [435, 292] width 129 height 22
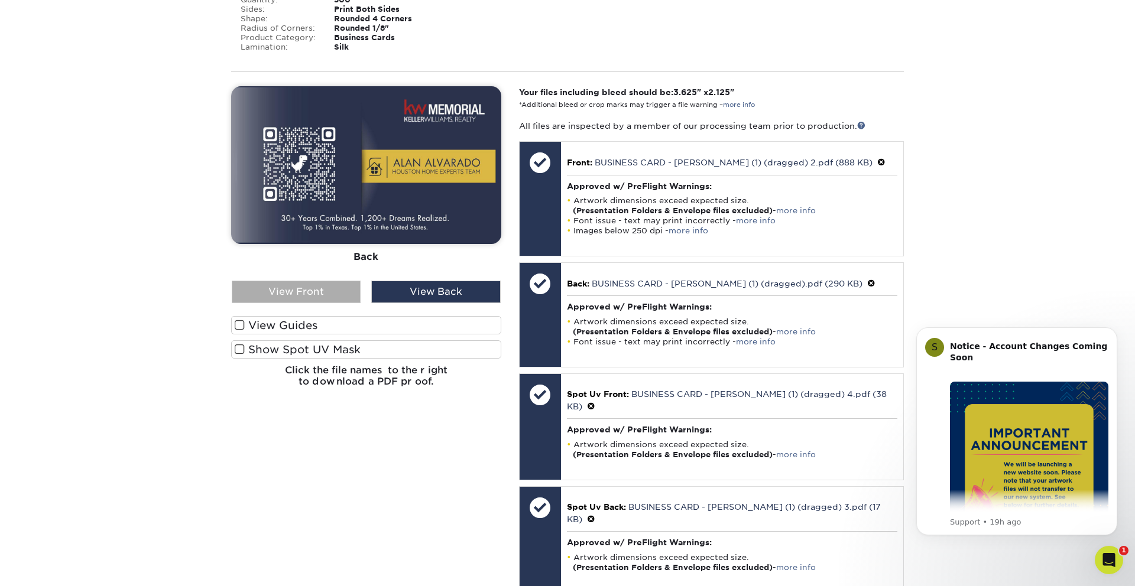
click at [342, 281] on div "View Front" at bounding box center [296, 292] width 129 height 22
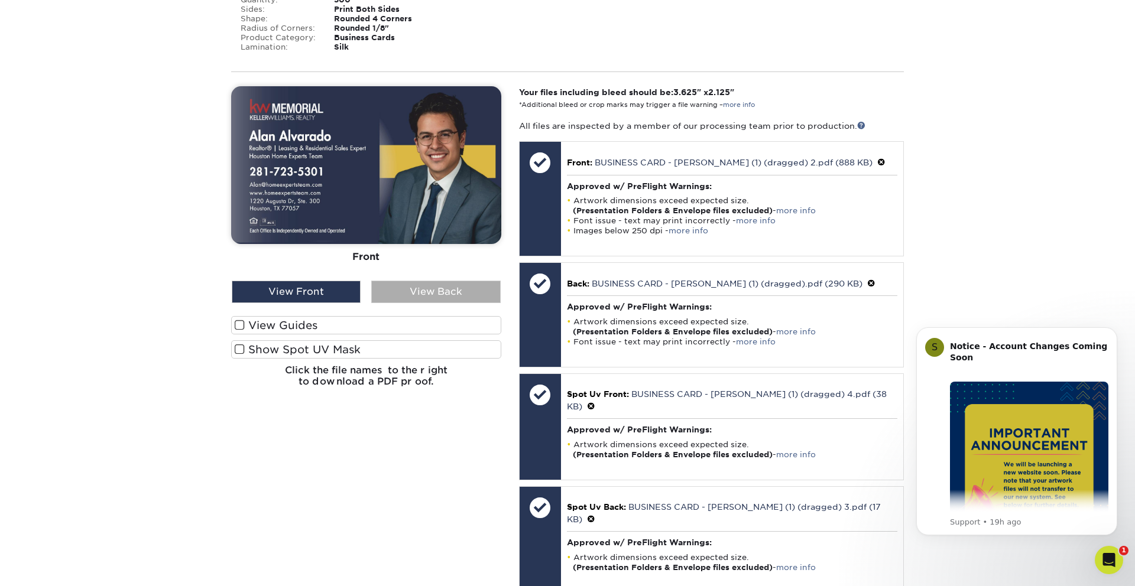
click at [414, 281] on div "View Back" at bounding box center [435, 292] width 129 height 22
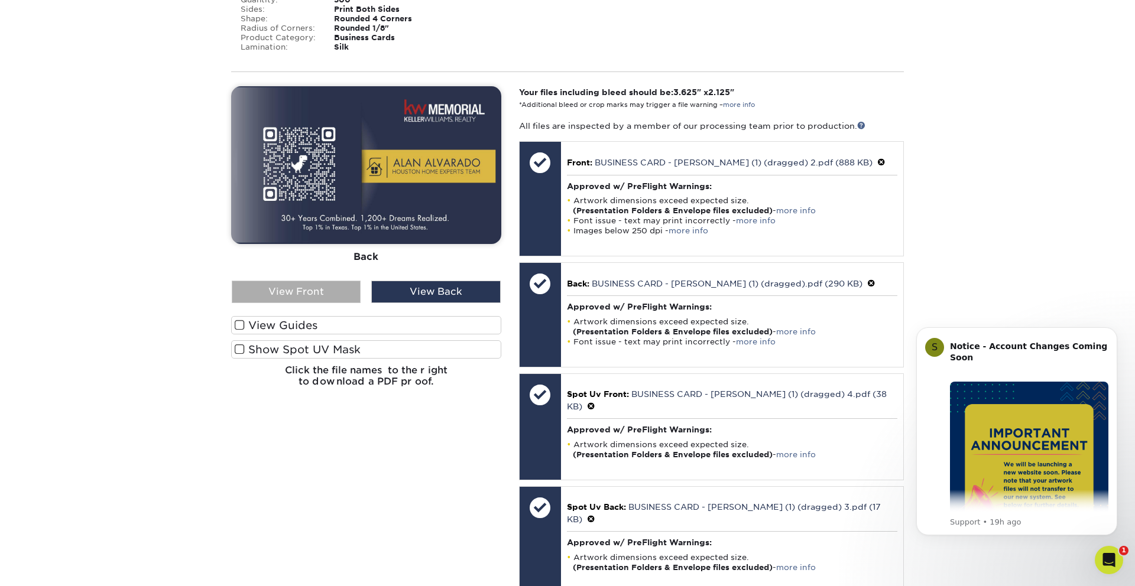
click at [329, 281] on div "View Front" at bounding box center [296, 292] width 129 height 22
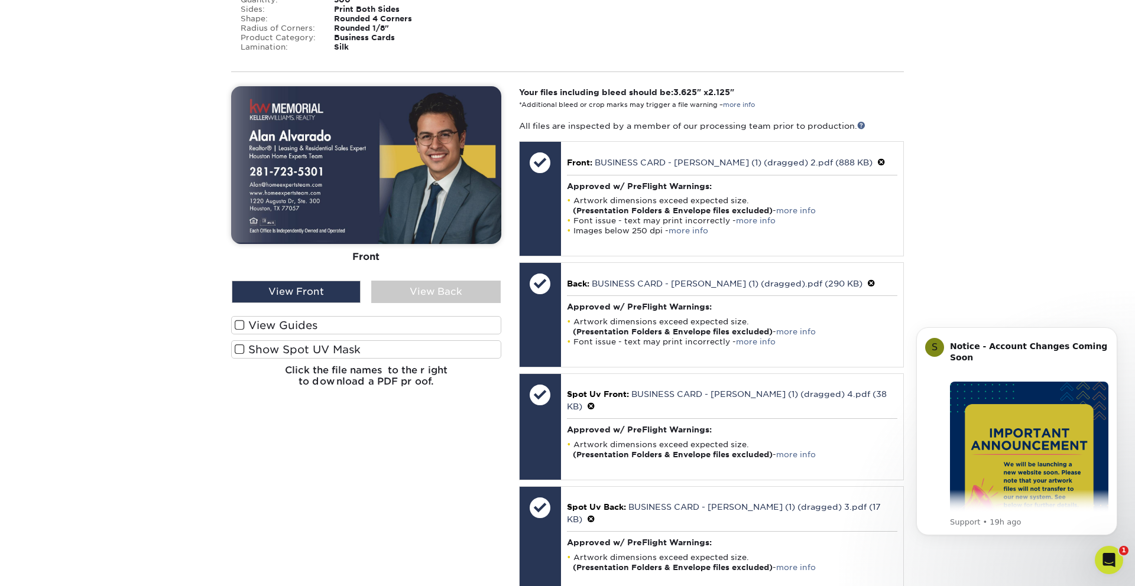
click at [236, 344] on span at bounding box center [240, 349] width 10 height 11
click at [0, 0] on input "Show Spot UV Mask" at bounding box center [0, 0] width 0 height 0
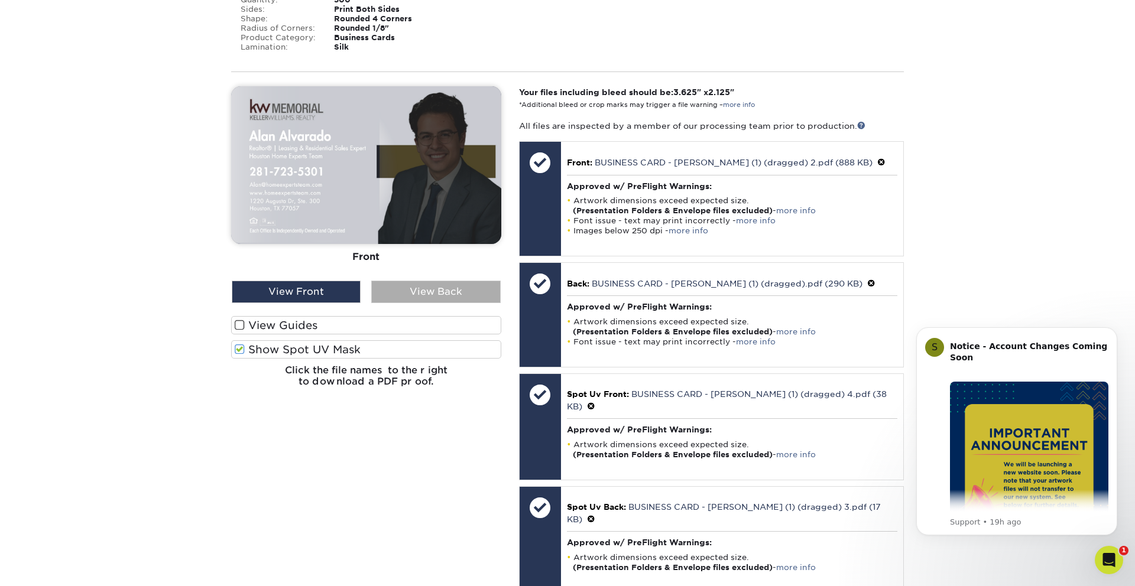
click at [407, 281] on div "View Back" at bounding box center [435, 292] width 129 height 22
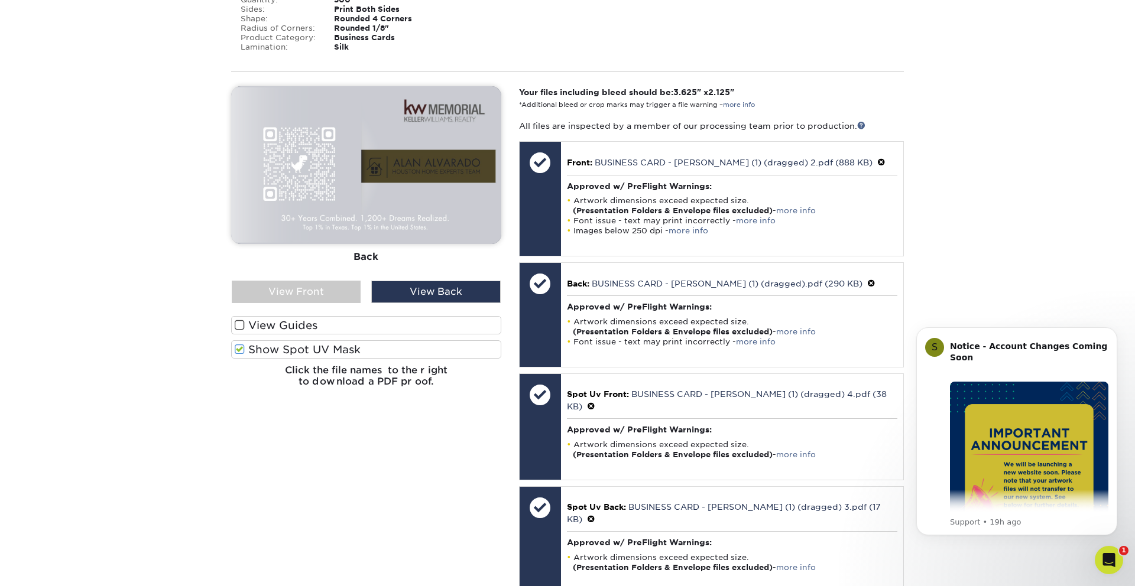
click at [320, 256] on div "Front Back" at bounding box center [366, 183] width 270 height 194
drag, startPoint x: 340, startPoint y: 268, endPoint x: 355, endPoint y: 265, distance: 15.1
click at [340, 281] on div "View Front" at bounding box center [296, 292] width 129 height 22
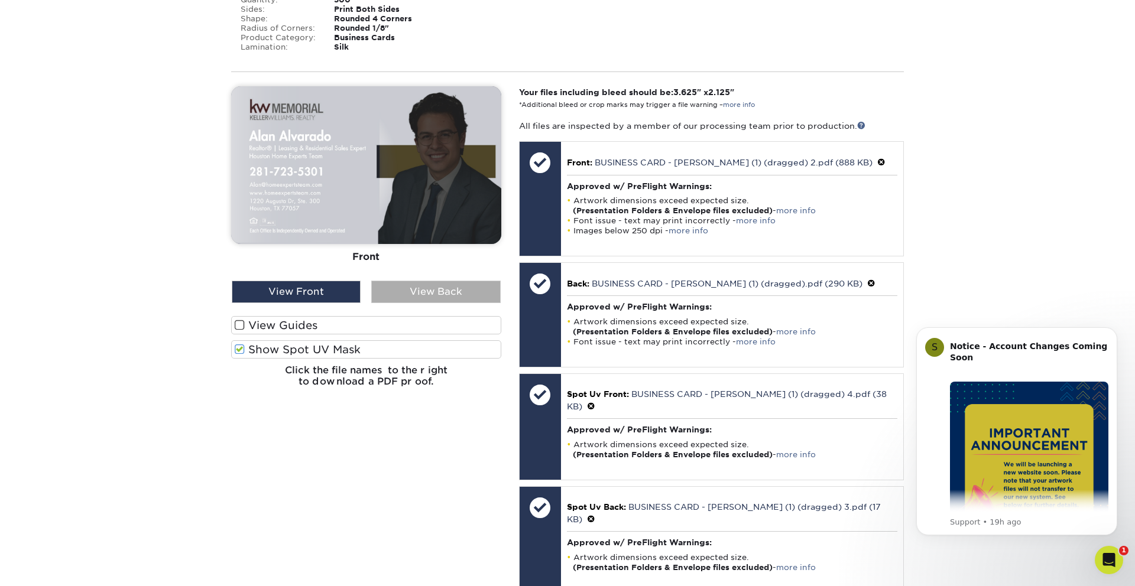
click at [402, 281] on div "View Back" at bounding box center [435, 292] width 129 height 22
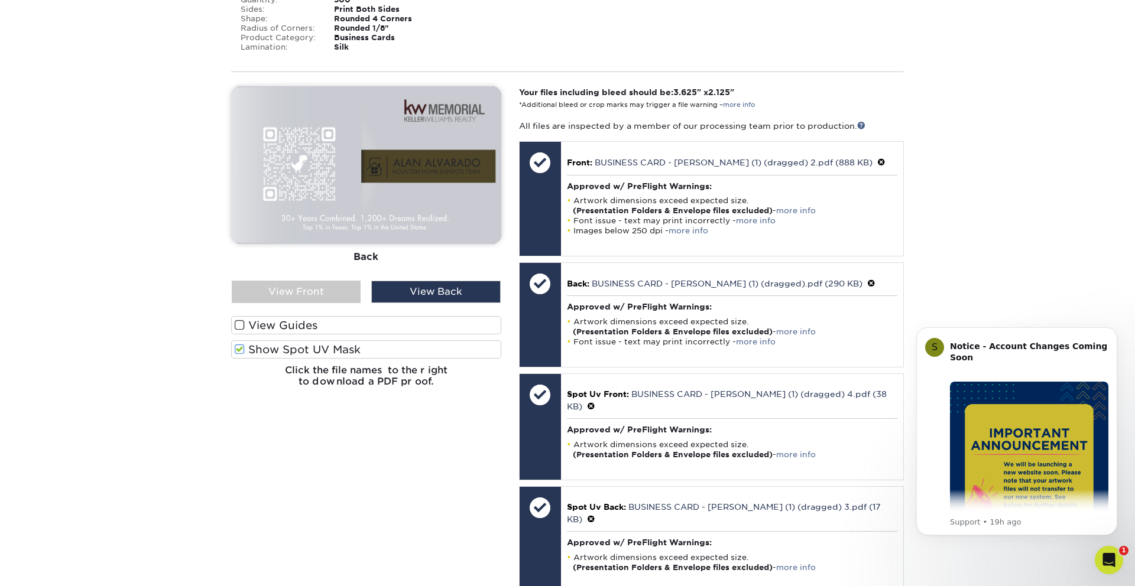
click at [339, 316] on label "View Guides" at bounding box center [366, 325] width 270 height 18
click at [0, 0] on input "View Guides" at bounding box center [0, 0] width 0 height 0
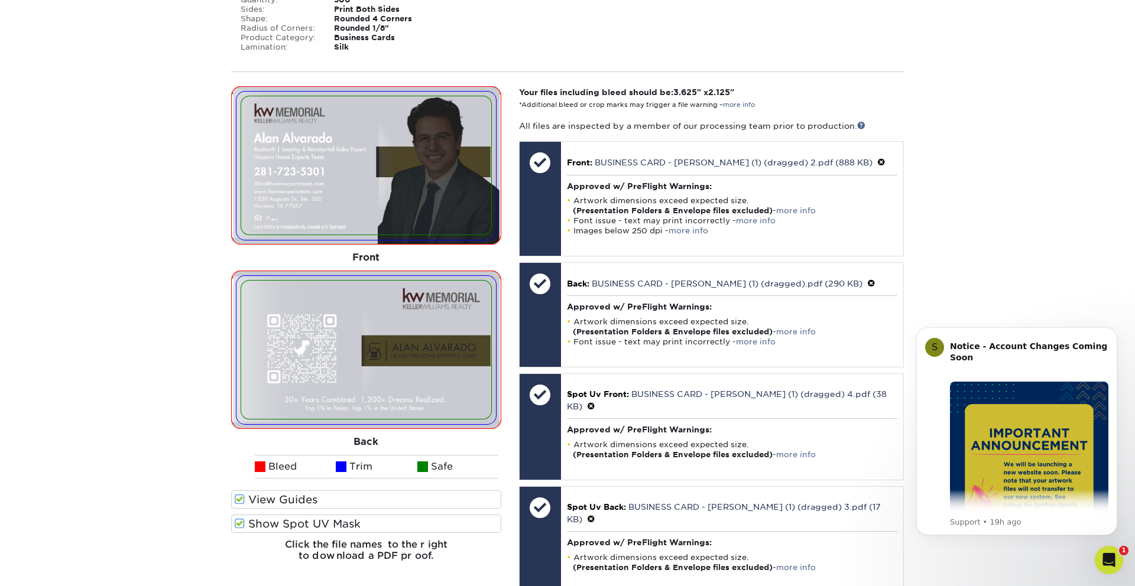
click at [240, 518] on span at bounding box center [240, 523] width 10 height 11
click at [0, 0] on input "Show Spot UV Mask" at bounding box center [0, 0] width 0 height 0
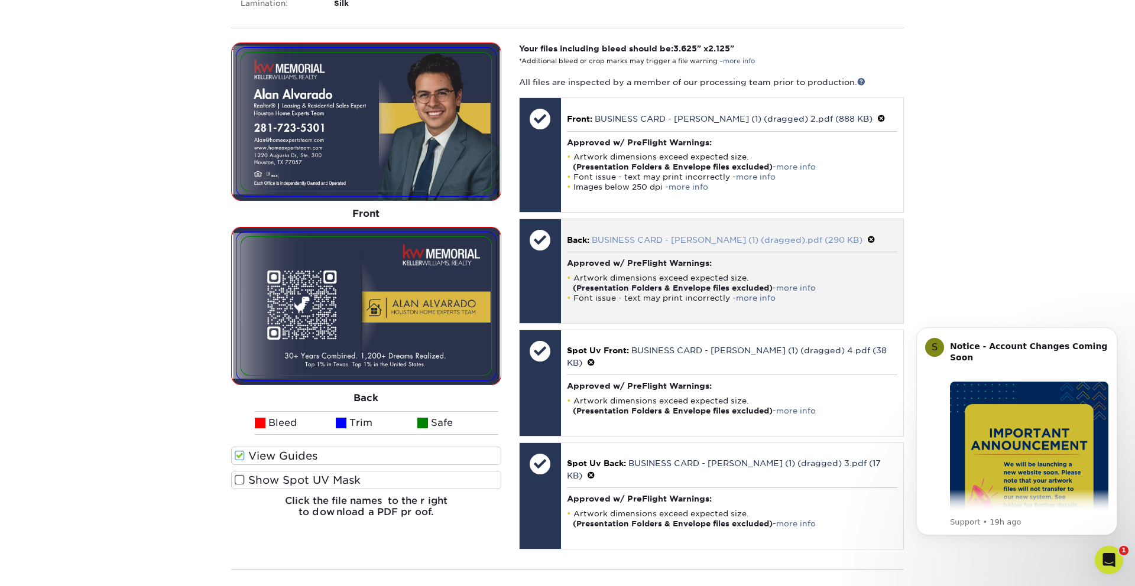
scroll to position [1023, 0]
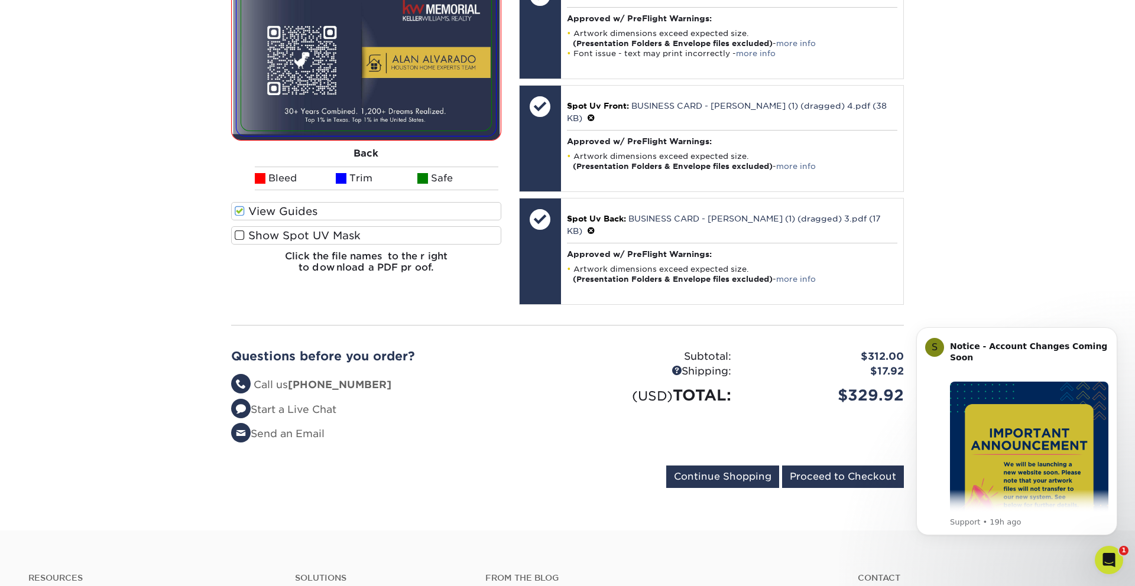
scroll to position [1273, 0]
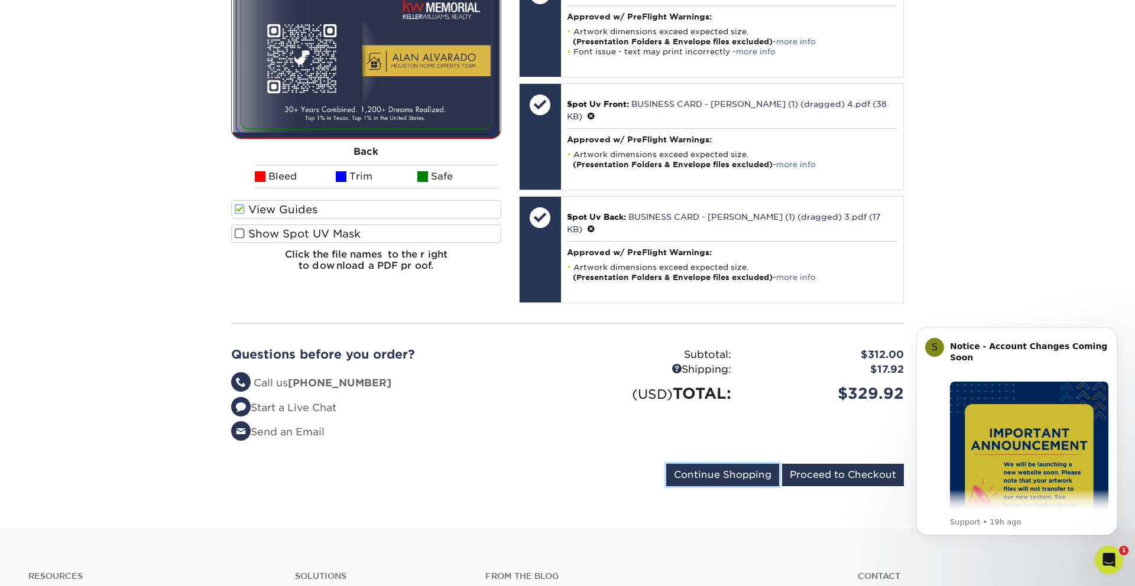
drag, startPoint x: 727, startPoint y: 432, endPoint x: 840, endPoint y: 311, distance: 166.0
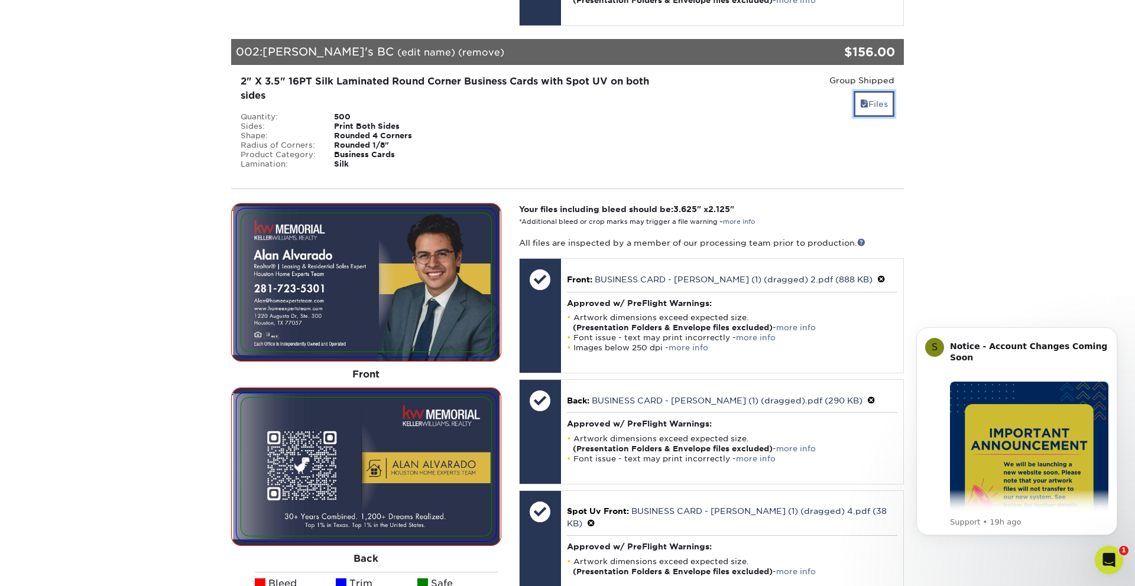
scroll to position [865, 0]
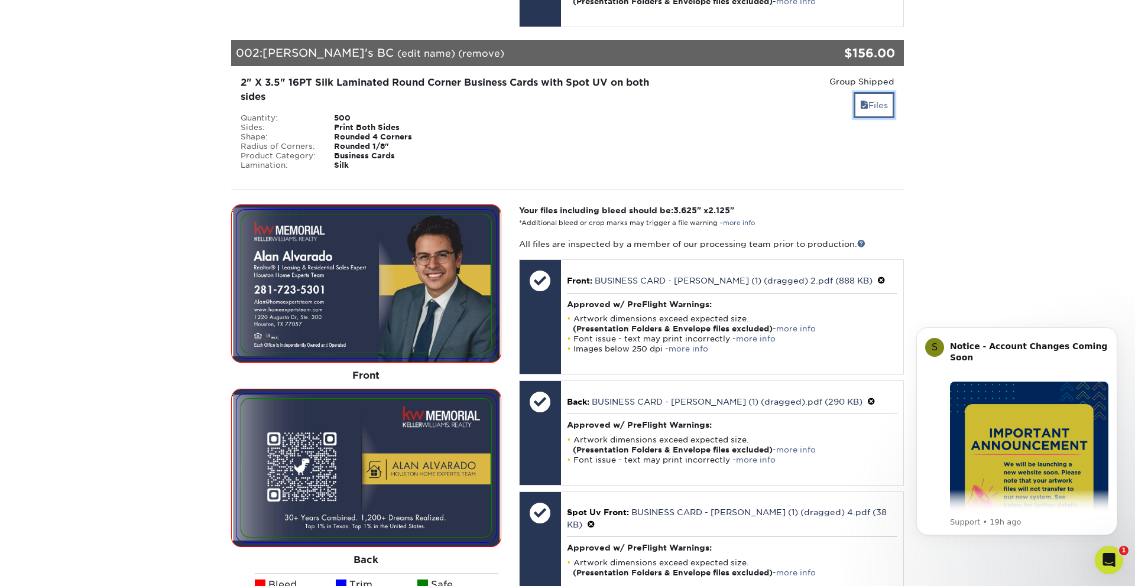
click at [880, 92] on link "Files" at bounding box center [873, 104] width 41 height 25
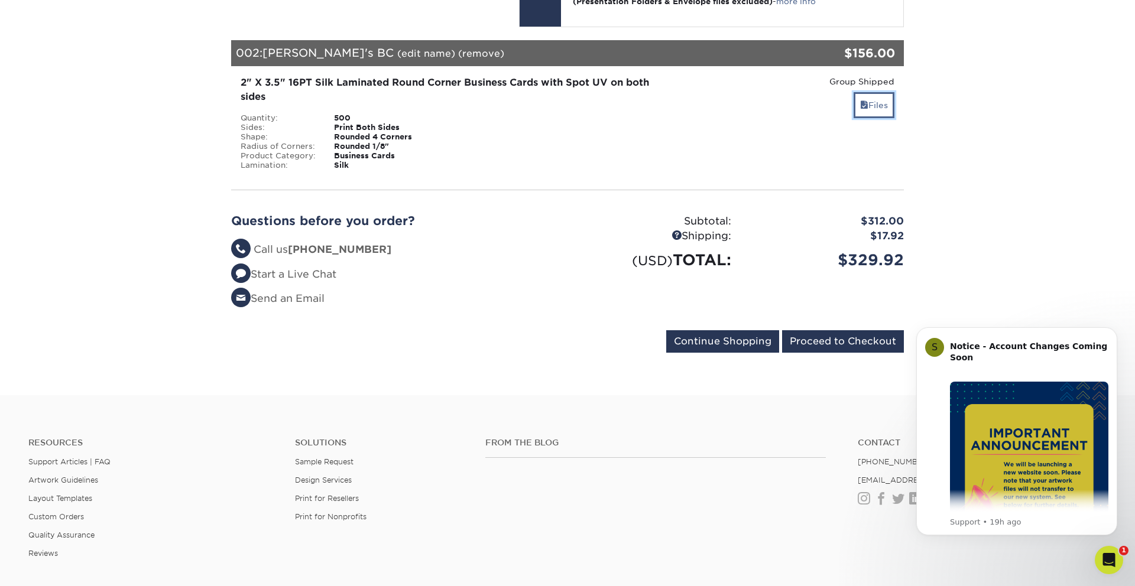
click at [881, 92] on link "Files" at bounding box center [873, 104] width 41 height 25
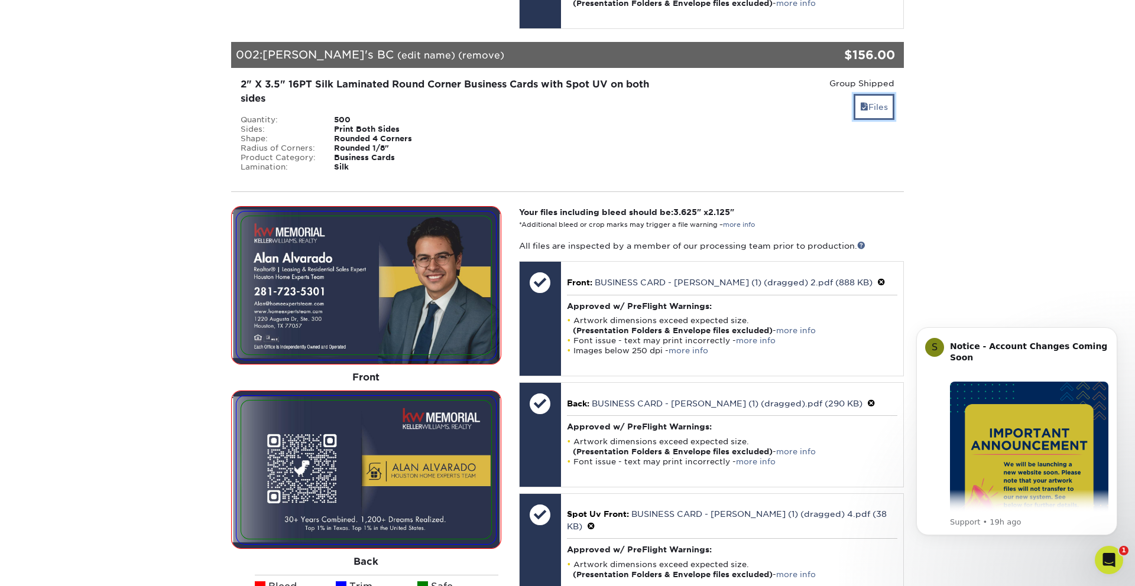
click at [880, 94] on link "Files" at bounding box center [873, 106] width 41 height 25
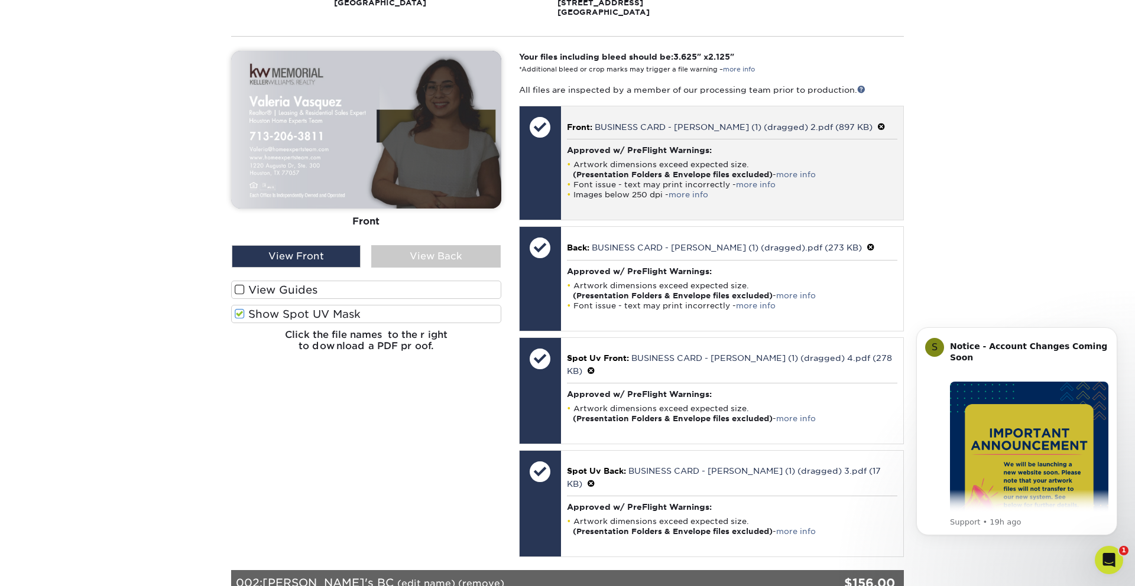
scroll to position [284, 0]
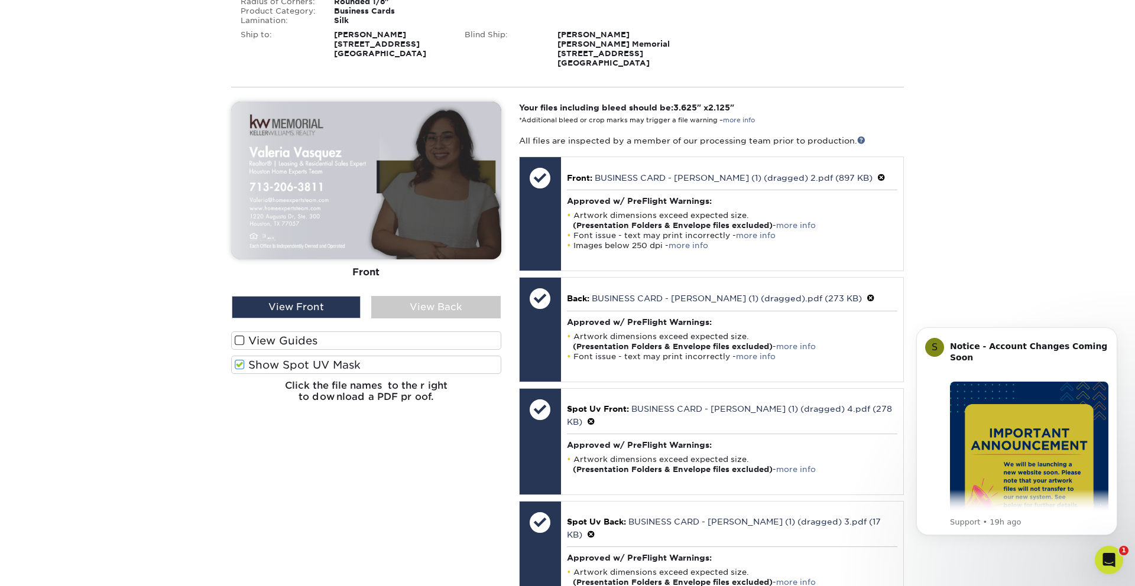
click at [242, 343] on span at bounding box center [240, 340] width 10 height 11
click at [0, 0] on input "View Guides" at bounding box center [0, 0] width 0 height 0
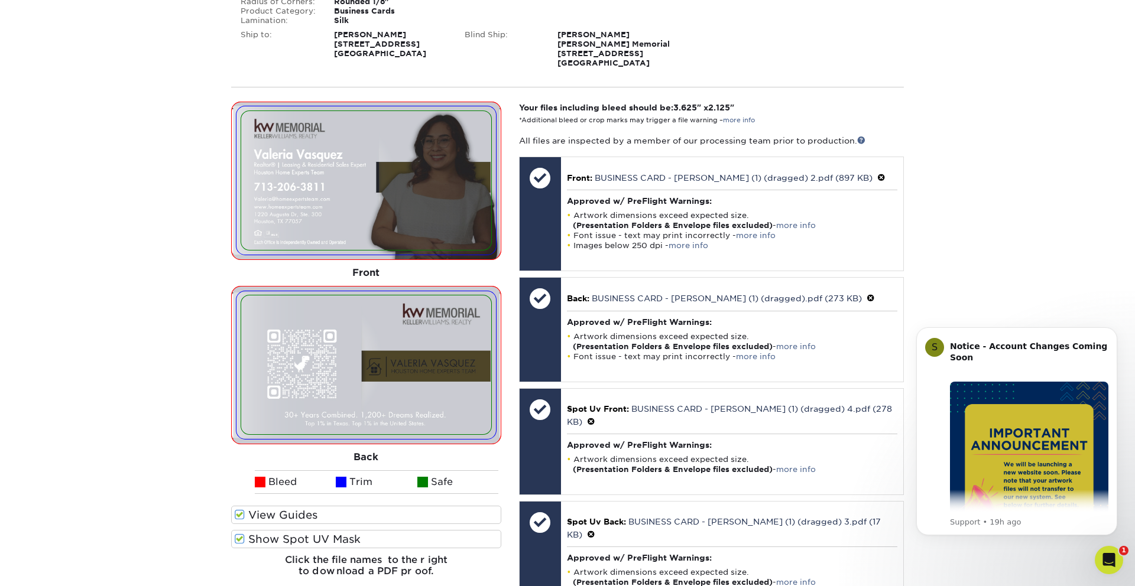
click at [236, 537] on span at bounding box center [240, 539] width 10 height 11
click at [0, 0] on input "Show Spot UV Mask" at bounding box center [0, 0] width 0 height 0
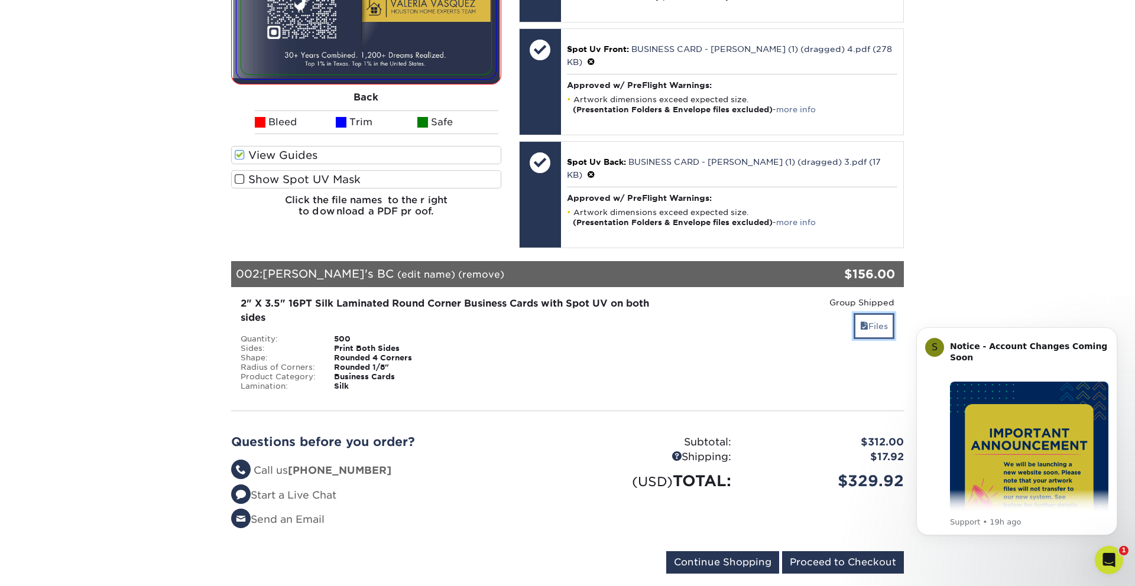
click at [879, 313] on link "Files" at bounding box center [873, 325] width 41 height 25
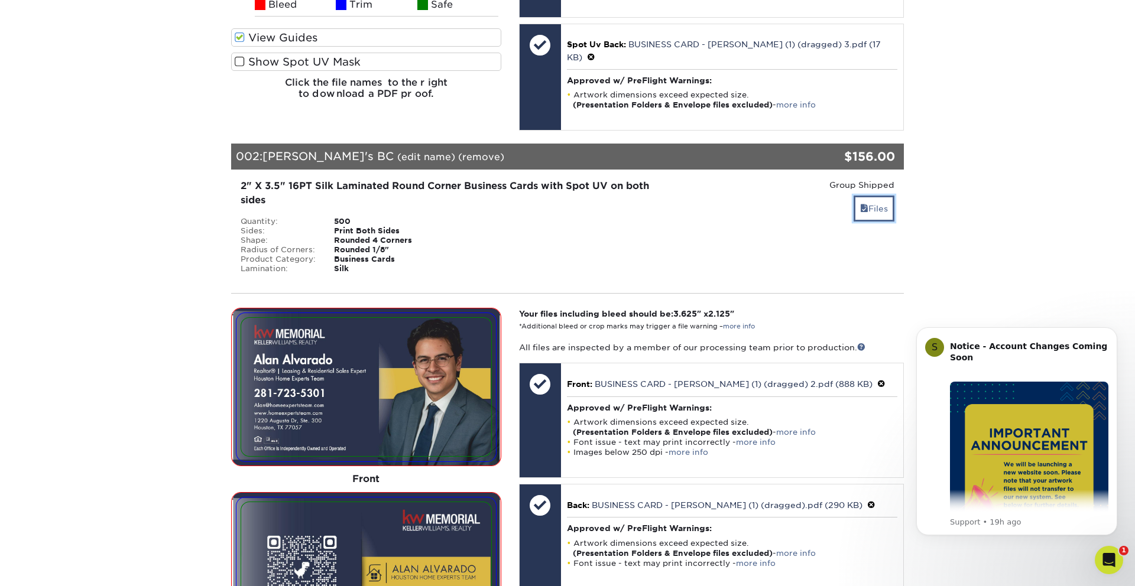
scroll to position [935, 0]
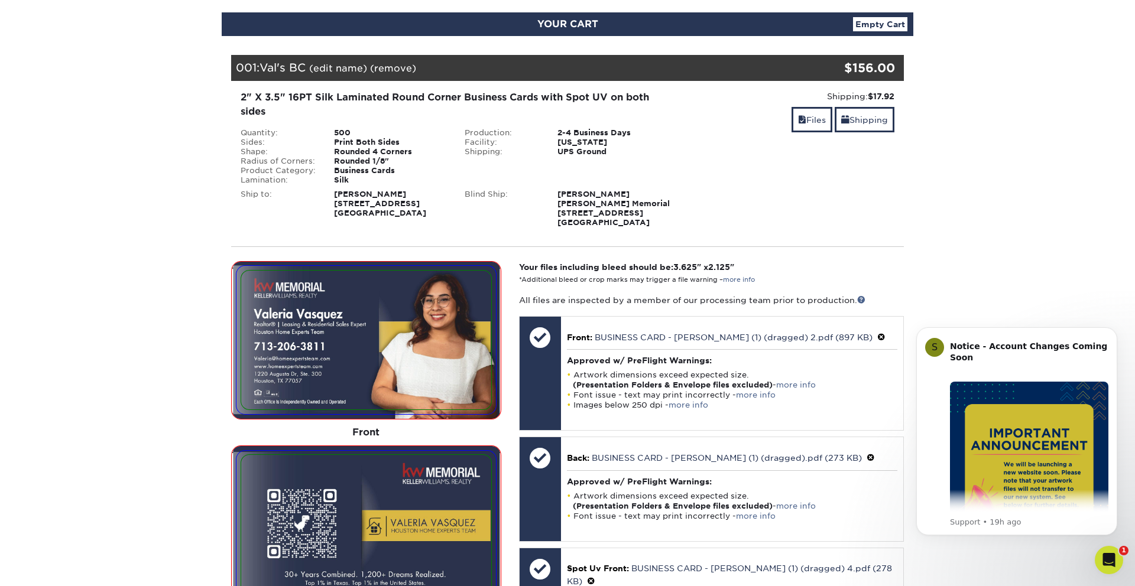
click at [910, 181] on div "2" X 3.5" 16PT Silk Laminated Round Corner Business Cards with Spot UV on both …" at bounding box center [567, 159] width 690 height 156
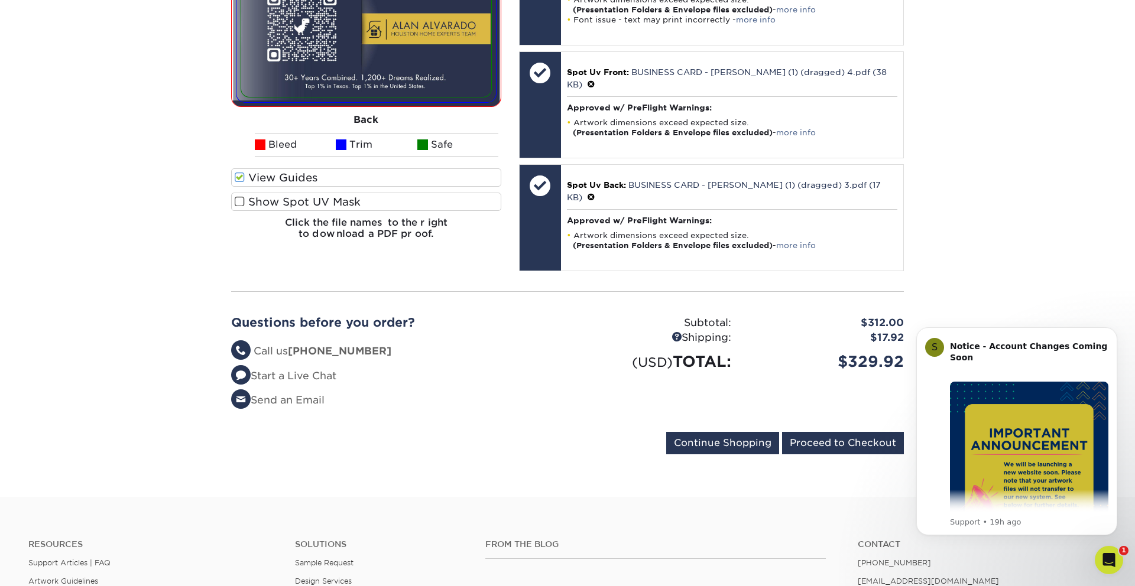
scroll to position [1317, 0]
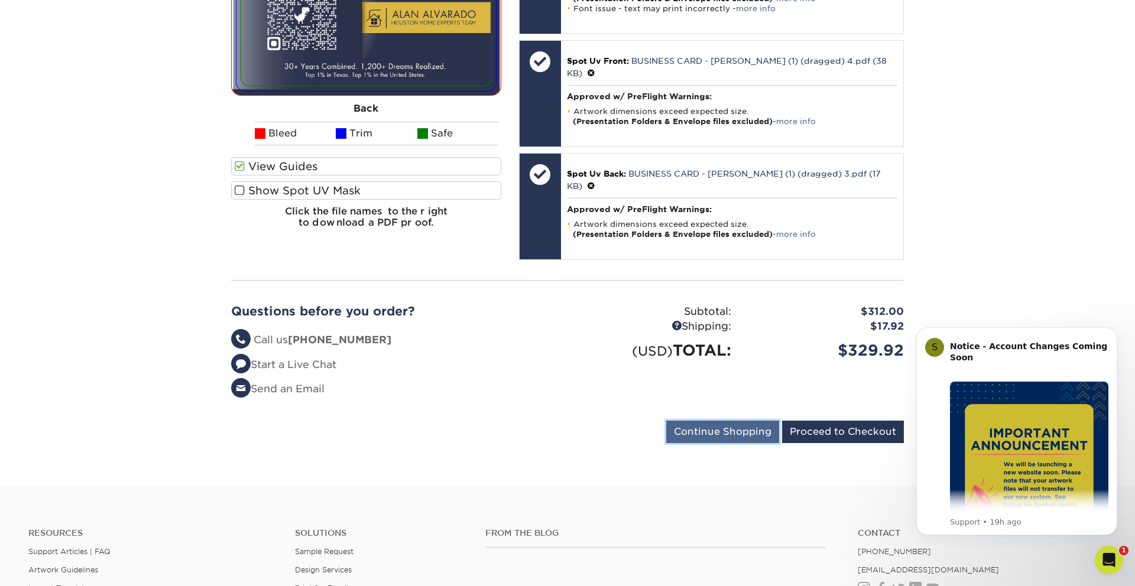
click at [703, 421] on input "Continue Shopping" at bounding box center [722, 432] width 113 height 22
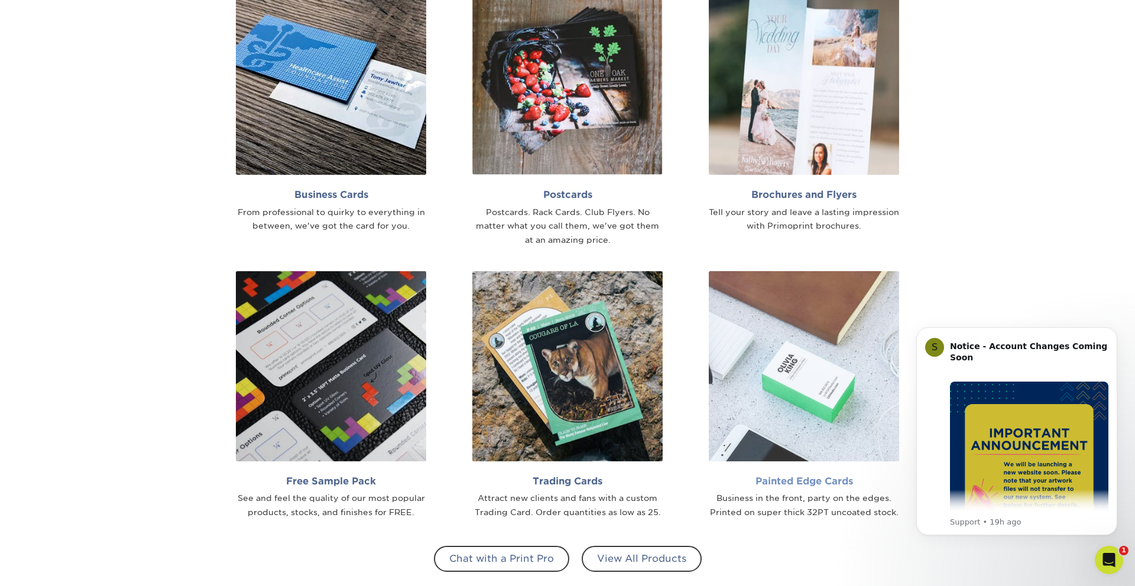
scroll to position [909, 0]
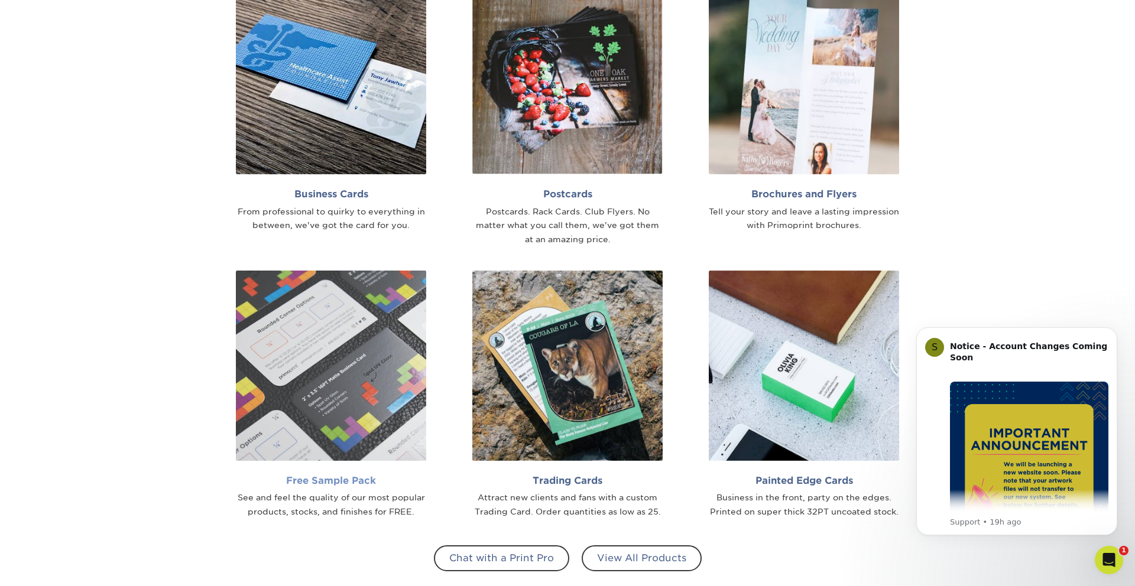
click at [369, 484] on h2 "Free Sample Pack" at bounding box center [331, 480] width 190 height 11
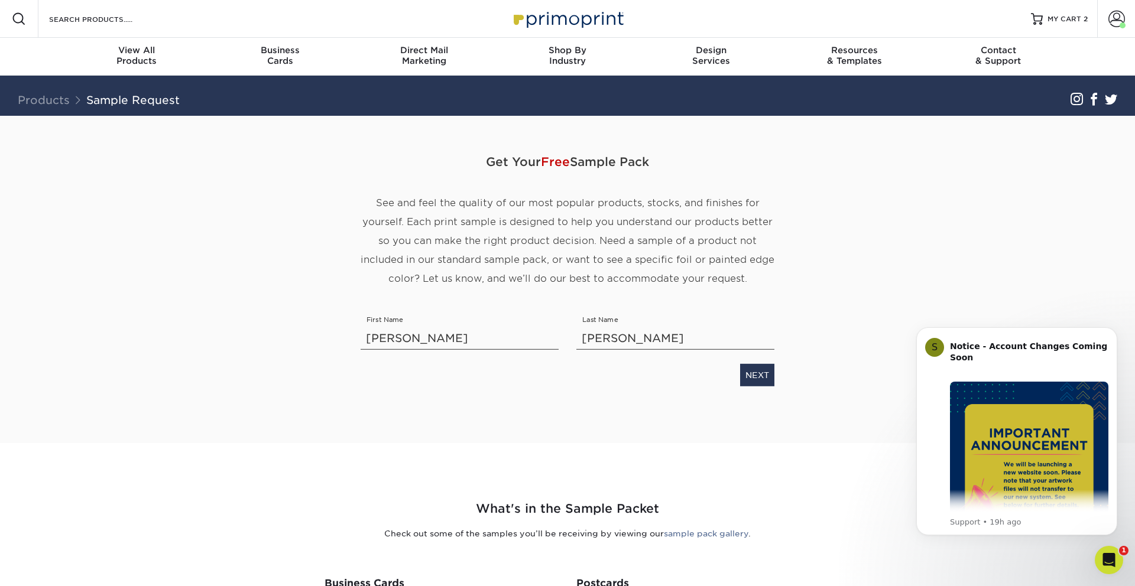
scroll to position [1, 0]
